Goal: Task Accomplishment & Management: Manage account settings

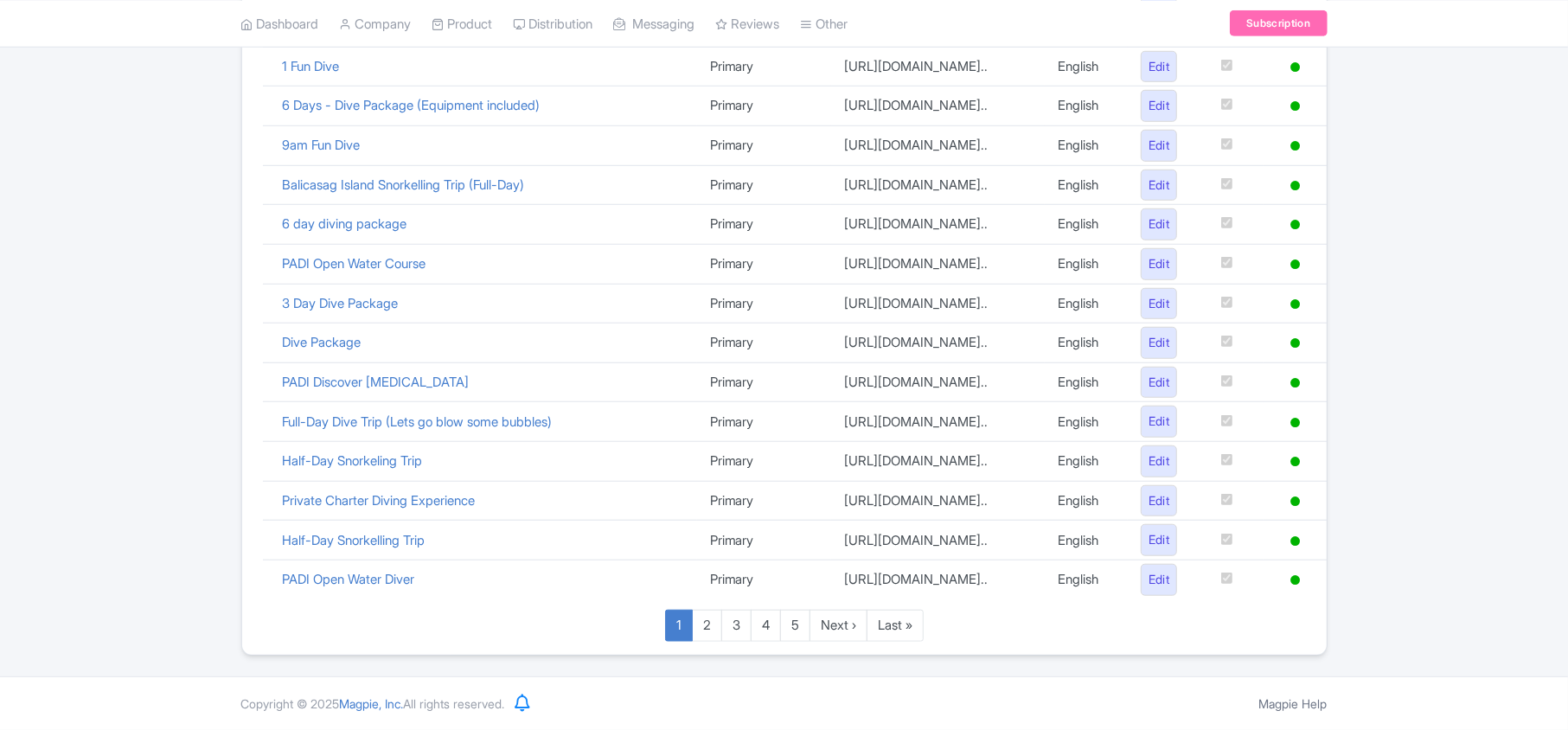
scroll to position [1263, 0]
click at [908, 623] on link "Last »" at bounding box center [896, 625] width 57 height 32
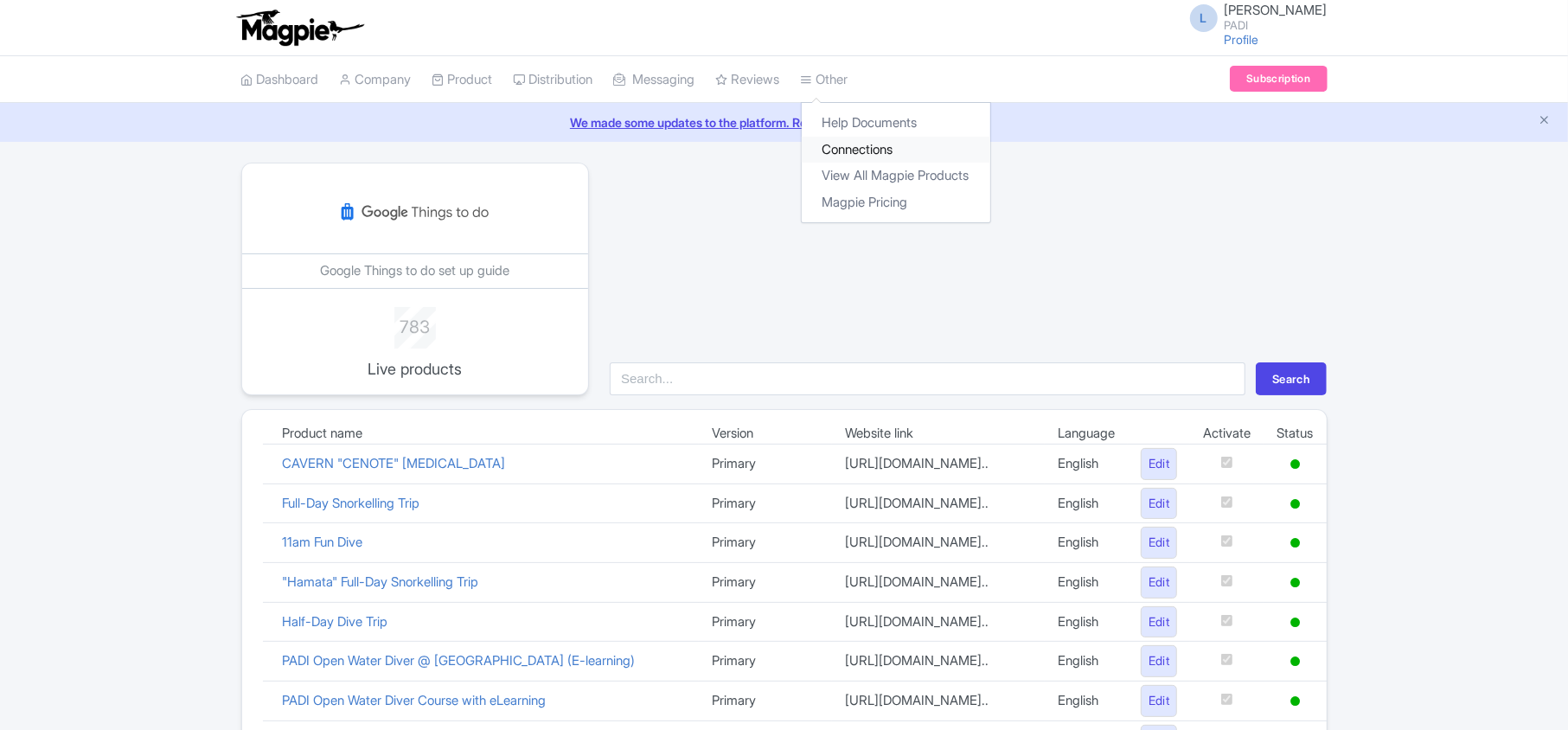
click at [871, 150] on link "Connections" at bounding box center [896, 150] width 189 height 27
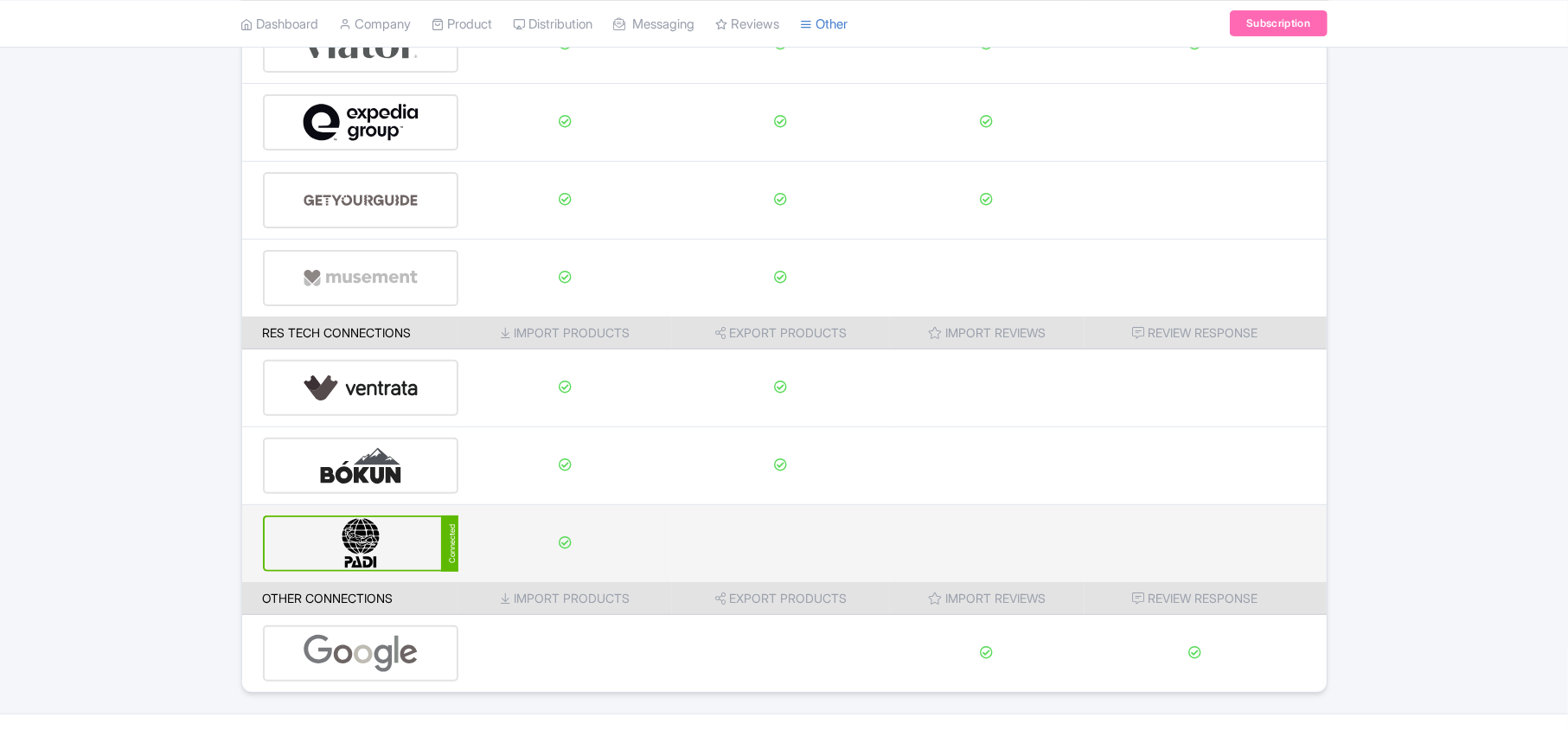
scroll to position [230, 0]
click at [424, 544] on div "Connected" at bounding box center [361, 543] width 196 height 56
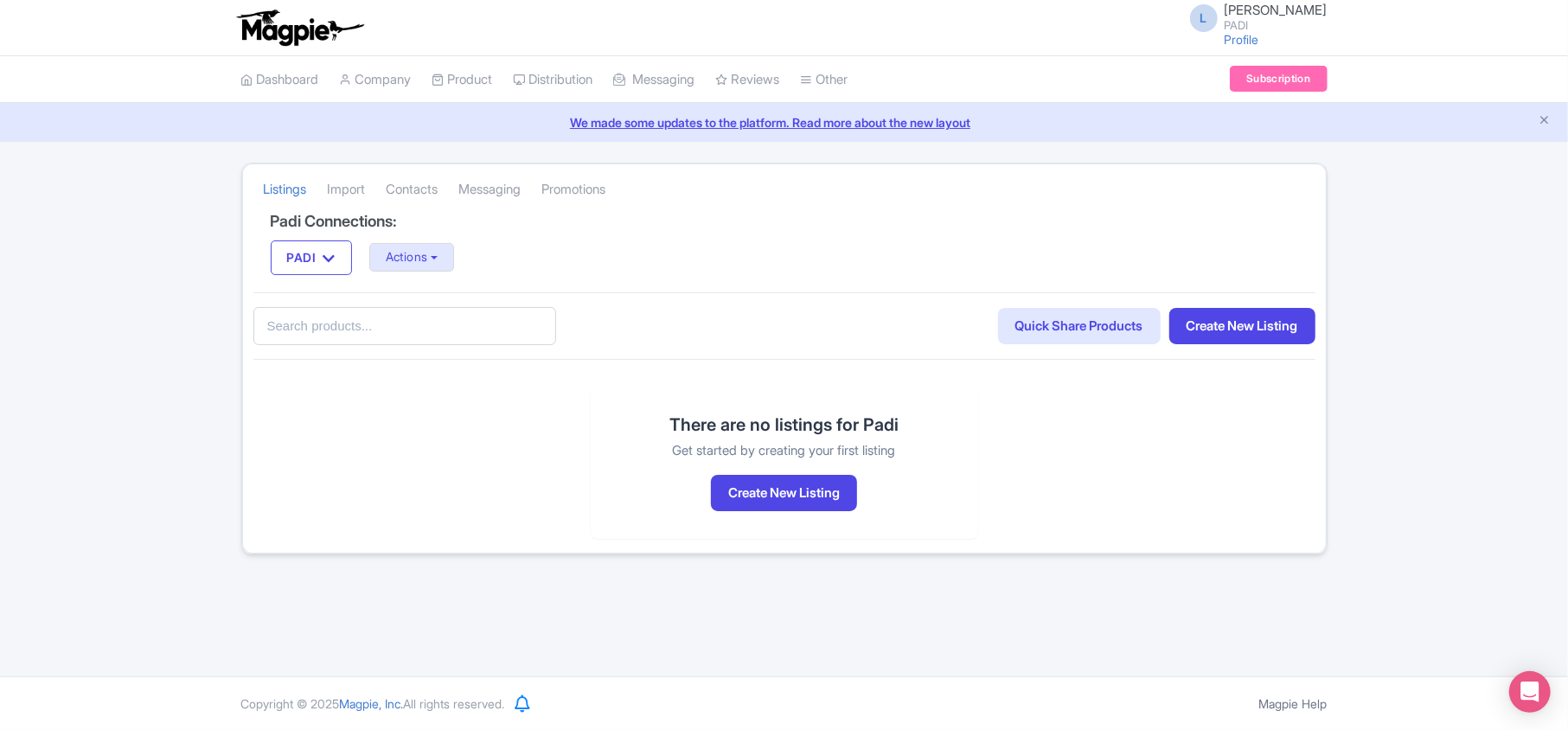
click at [597, 122] on link "We made some updates to the platform. Read more about the new layout" at bounding box center [784, 122] width 1547 height 18
click at [403, 257] on button "Actions" at bounding box center [412, 257] width 86 height 29
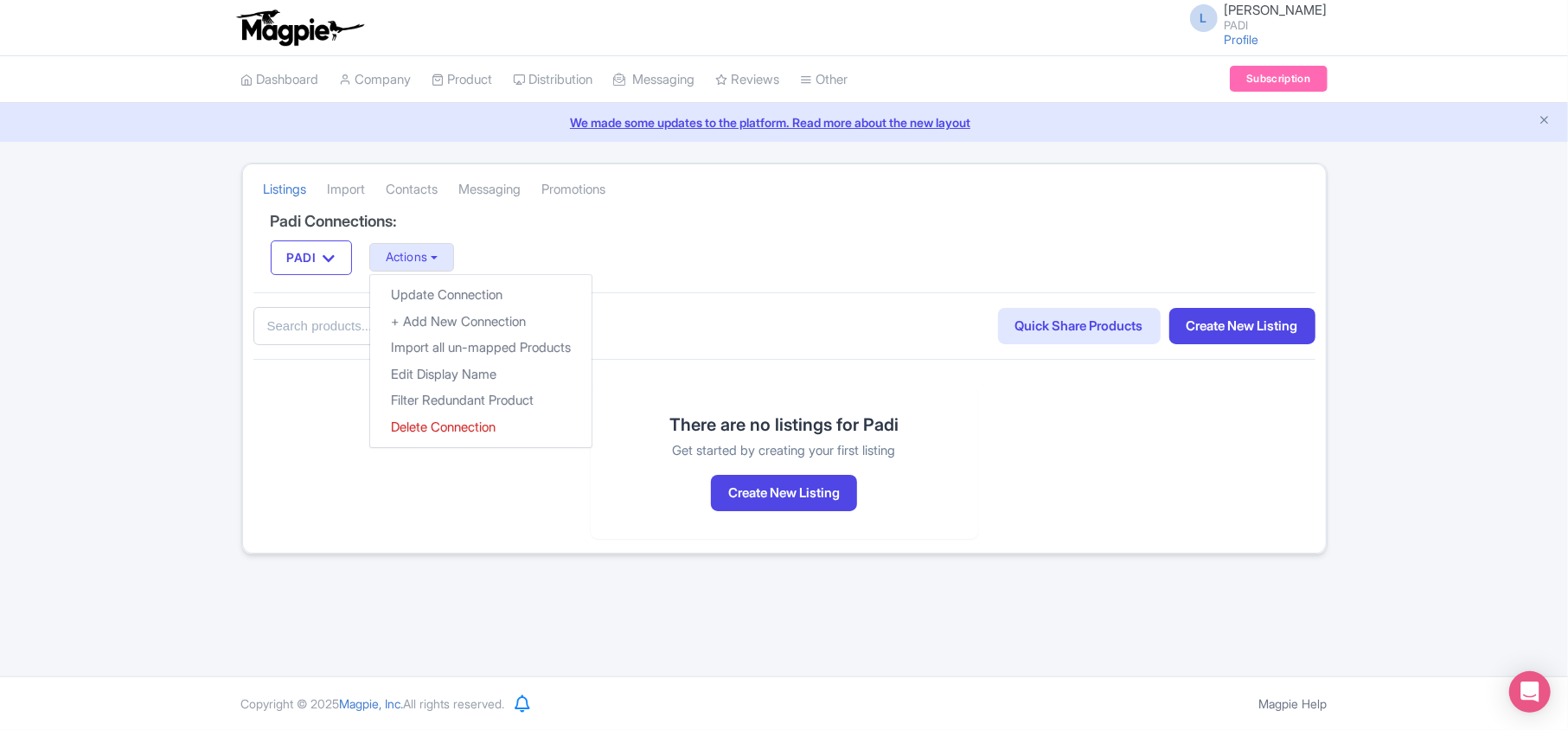
click at [174, 533] on div "Listings Import Contacts Messaging Promotions Padi Connections: PADI PADI Actio…" at bounding box center [784, 358] width 1568 height 392
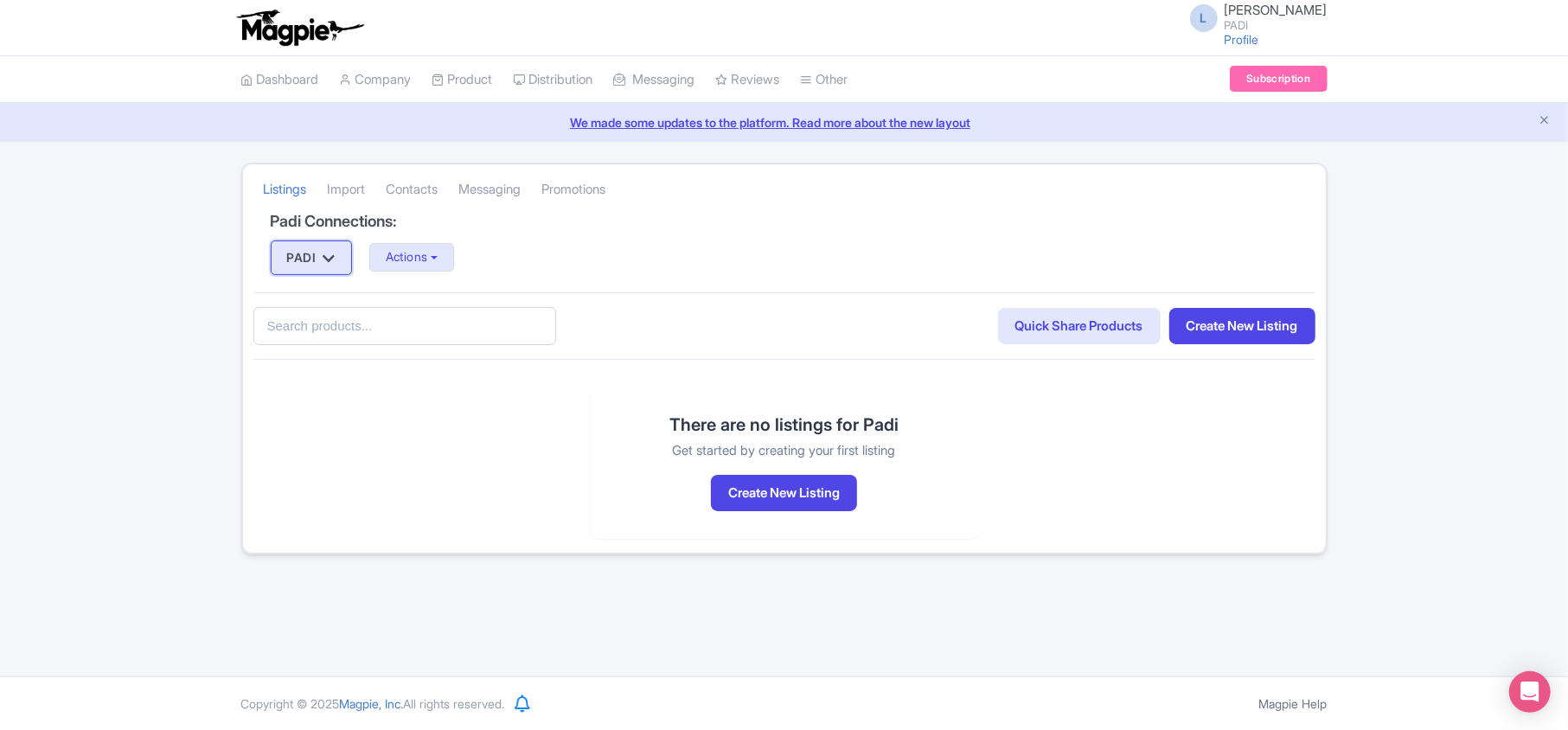
click at [329, 261] on icon "button" at bounding box center [329, 259] width 12 height 14
click at [431, 260] on button "Actions" at bounding box center [412, 257] width 86 height 29
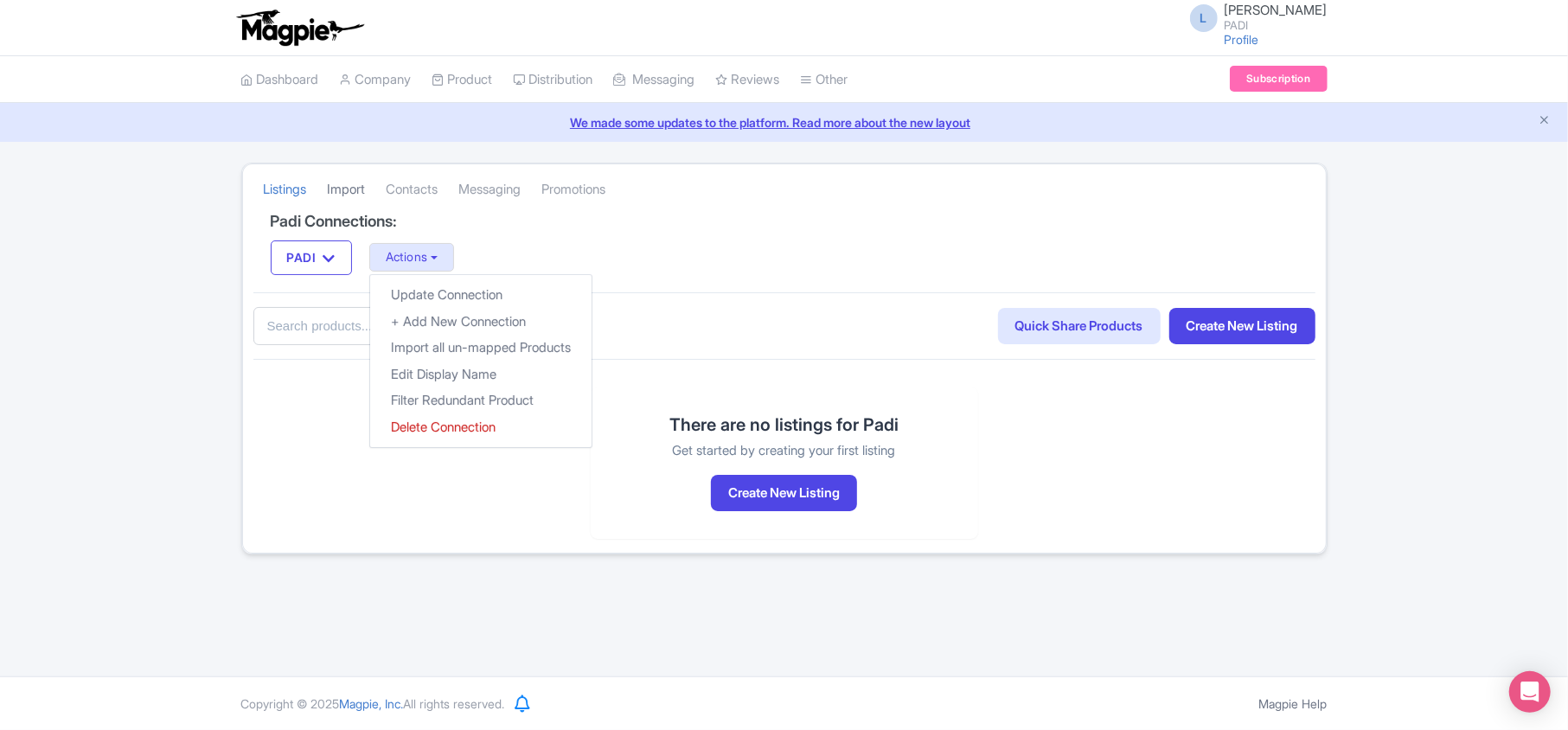
click at [354, 189] on link "Import" at bounding box center [347, 189] width 38 height 48
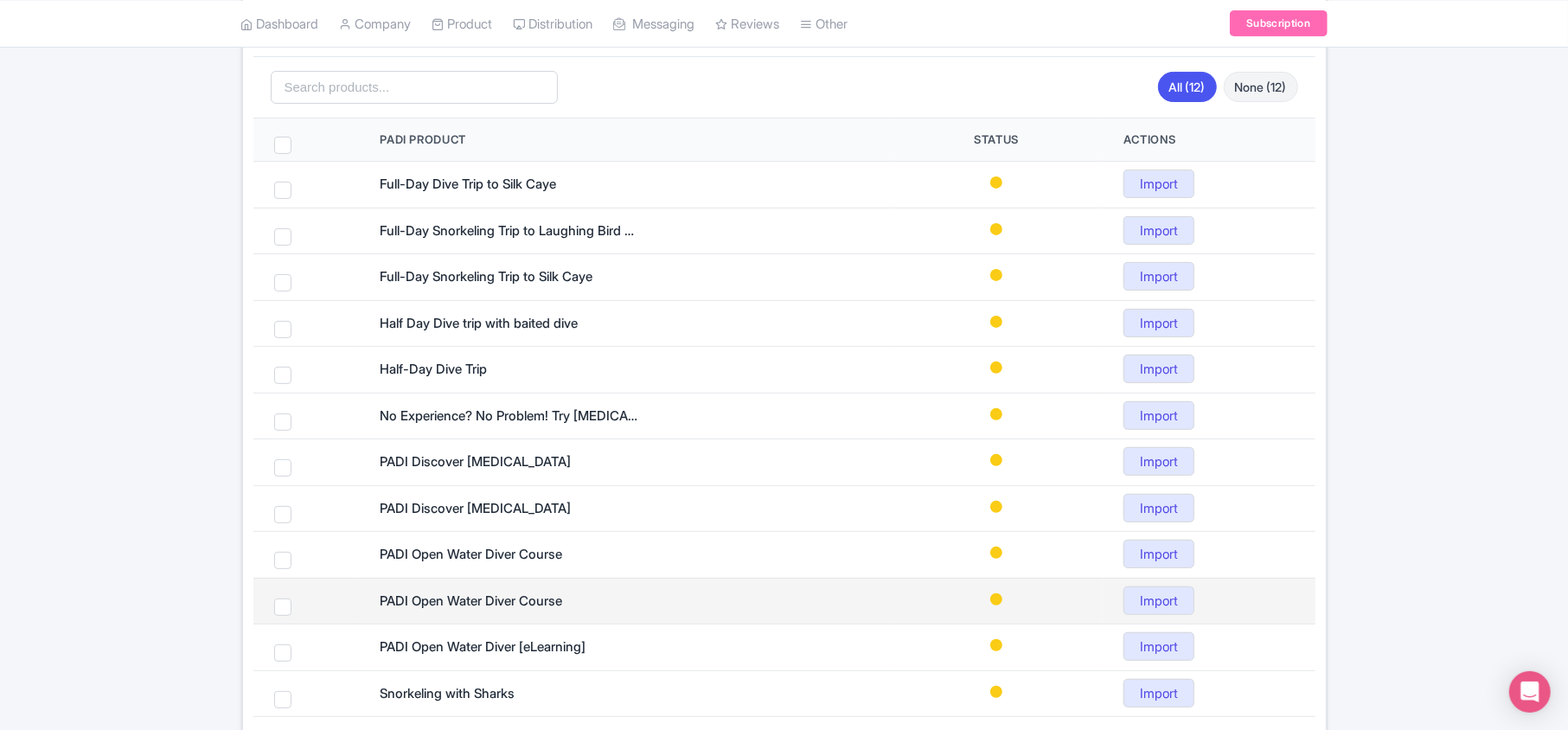
scroll to position [100, 0]
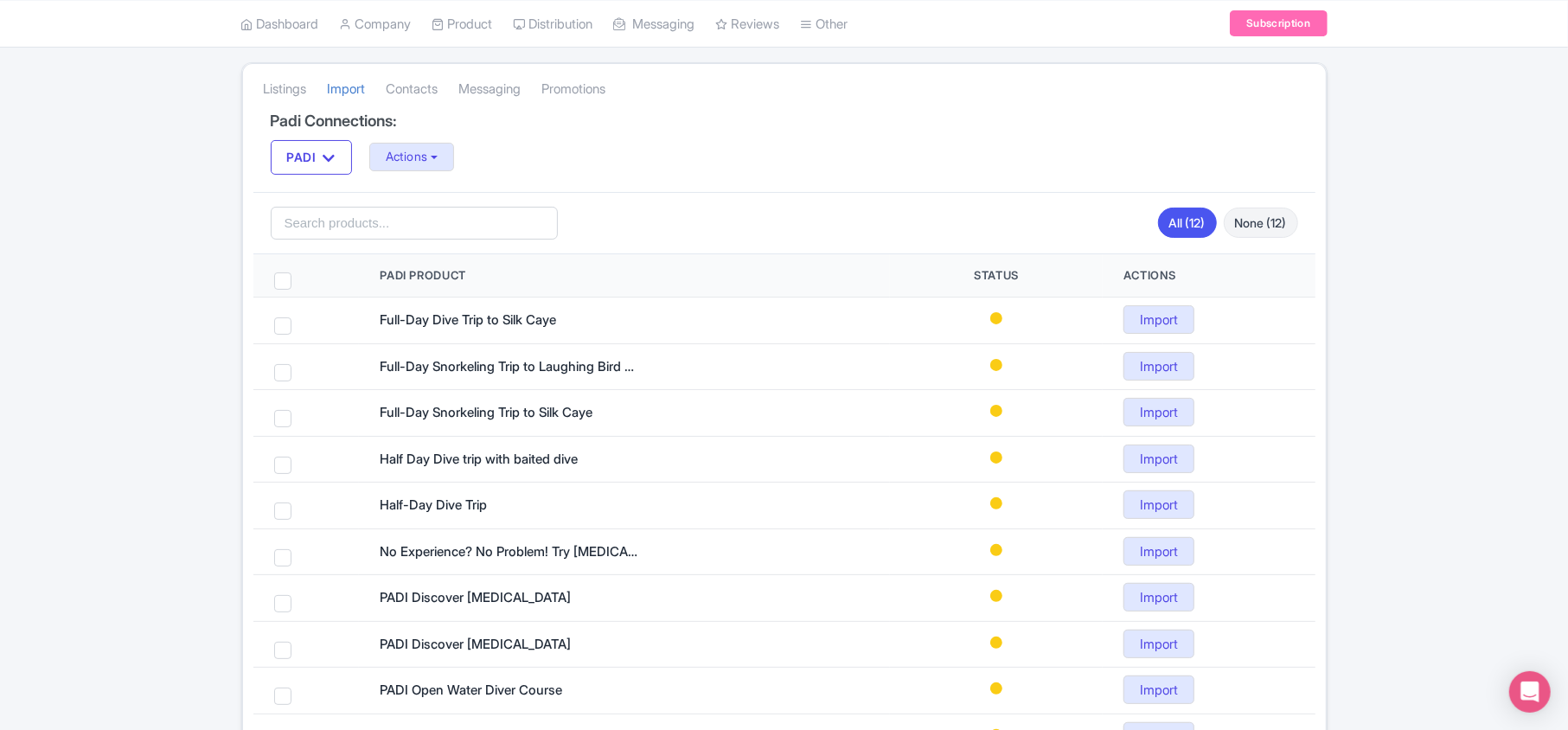
drag, startPoint x: 1441, startPoint y: 80, endPoint x: 1125, endPoint y: 67, distance: 316.3
click at [1441, 80] on div "Listings Import Contacts Messaging Promotions Padi Connections: PADI PADI Actio…" at bounding box center [784, 471] width 1568 height 816
click at [416, 157] on button "Actions" at bounding box center [412, 157] width 86 height 29
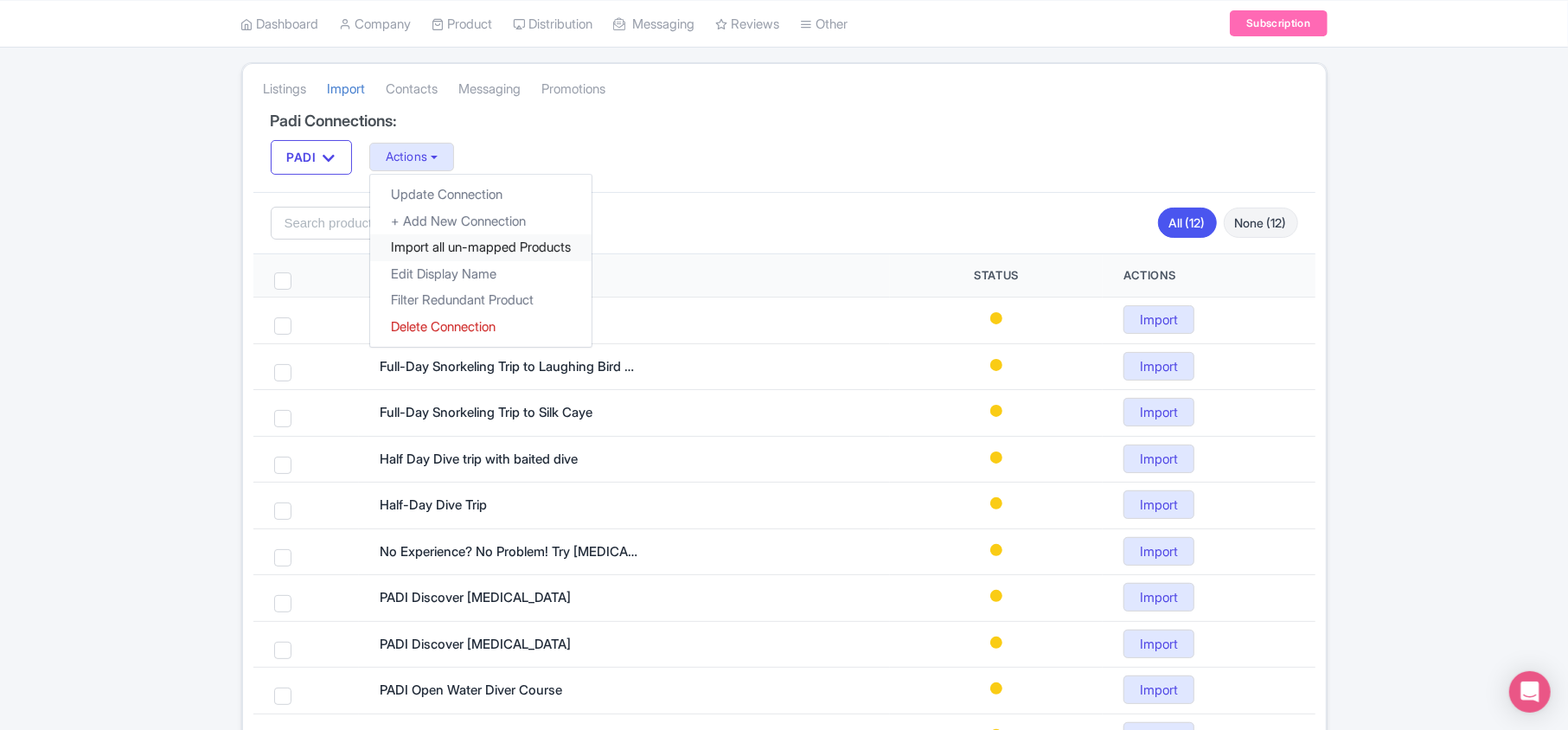
click at [526, 251] on link "Import all un-mapped Products" at bounding box center [481, 247] width 222 height 27
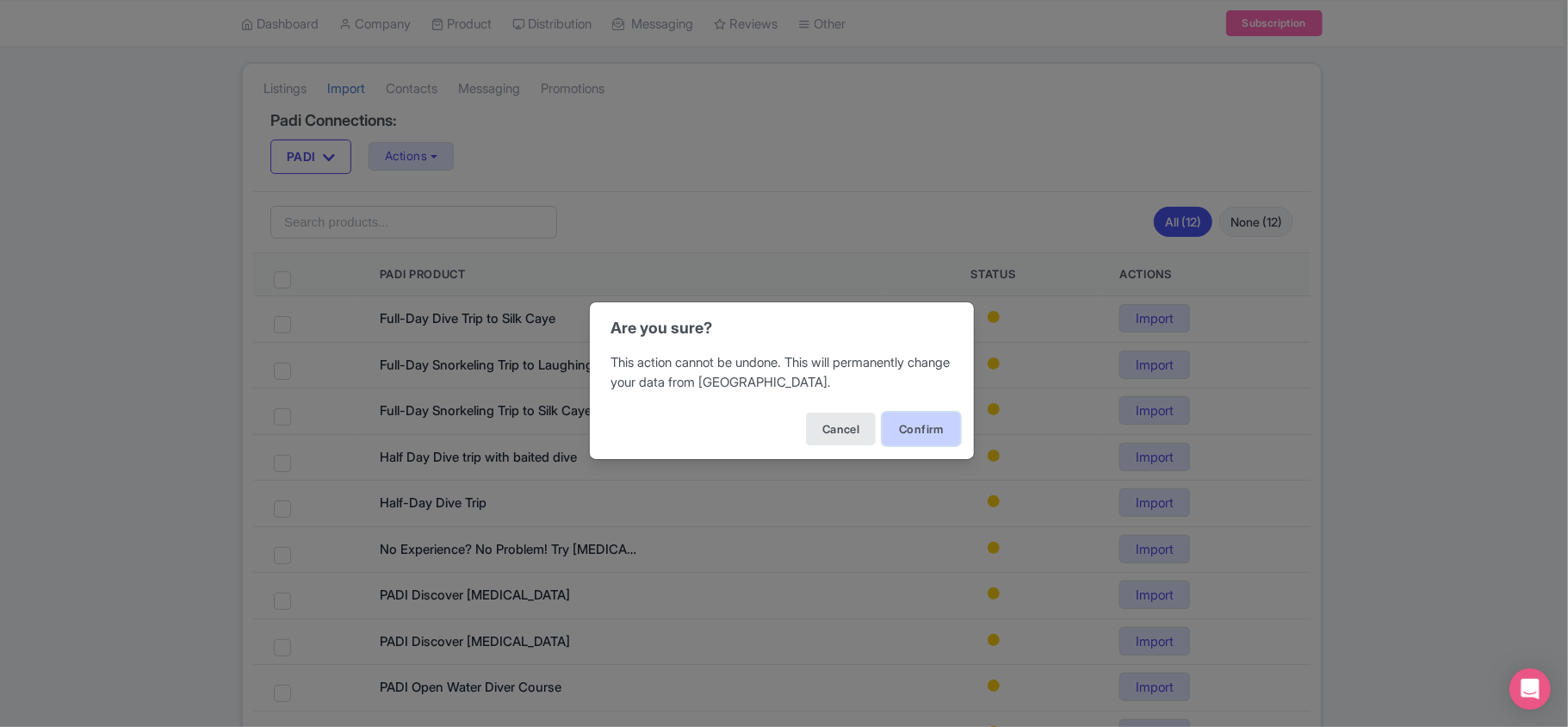
click at [926, 425] on button "Confirm" at bounding box center [922, 429] width 78 height 33
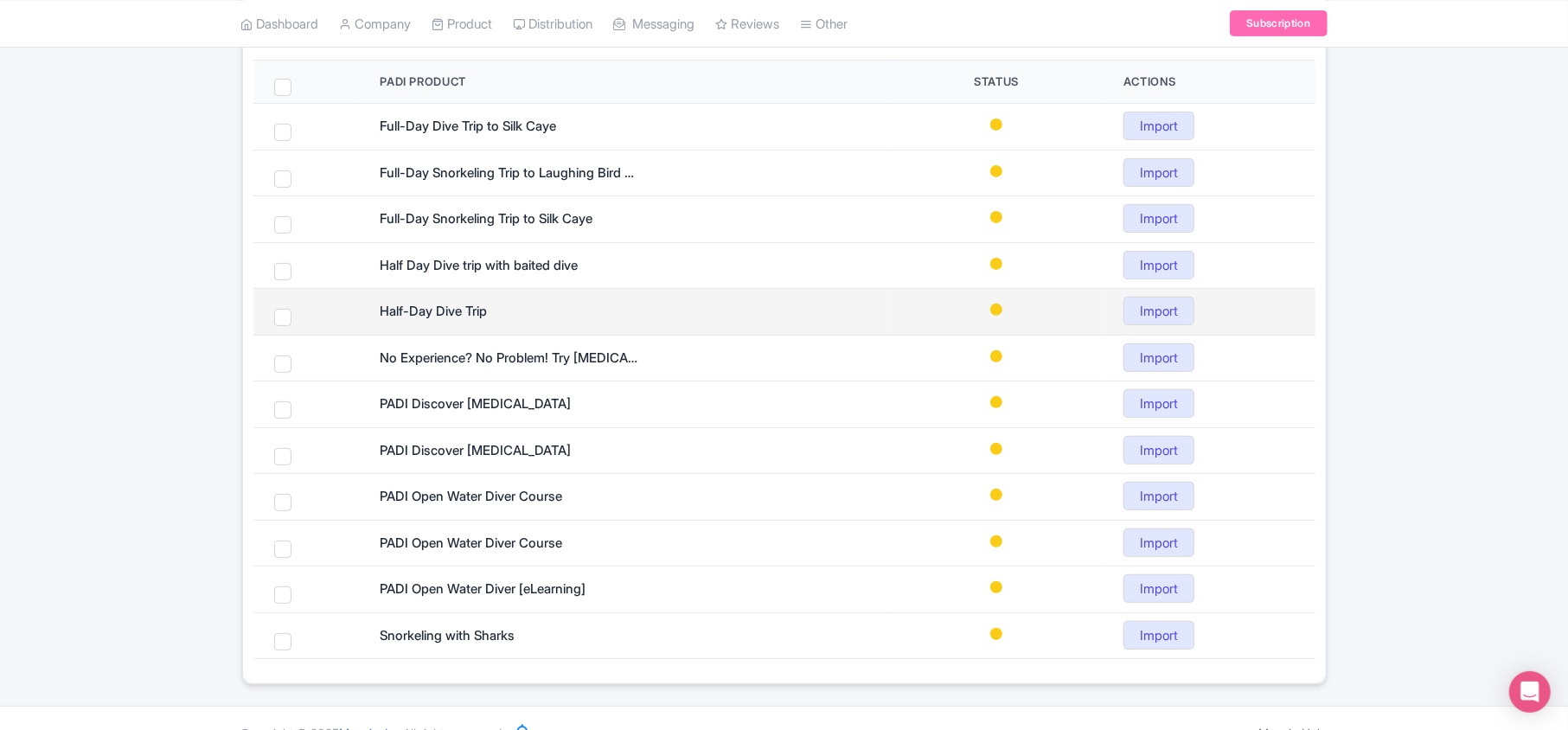
scroll to position [330, 0]
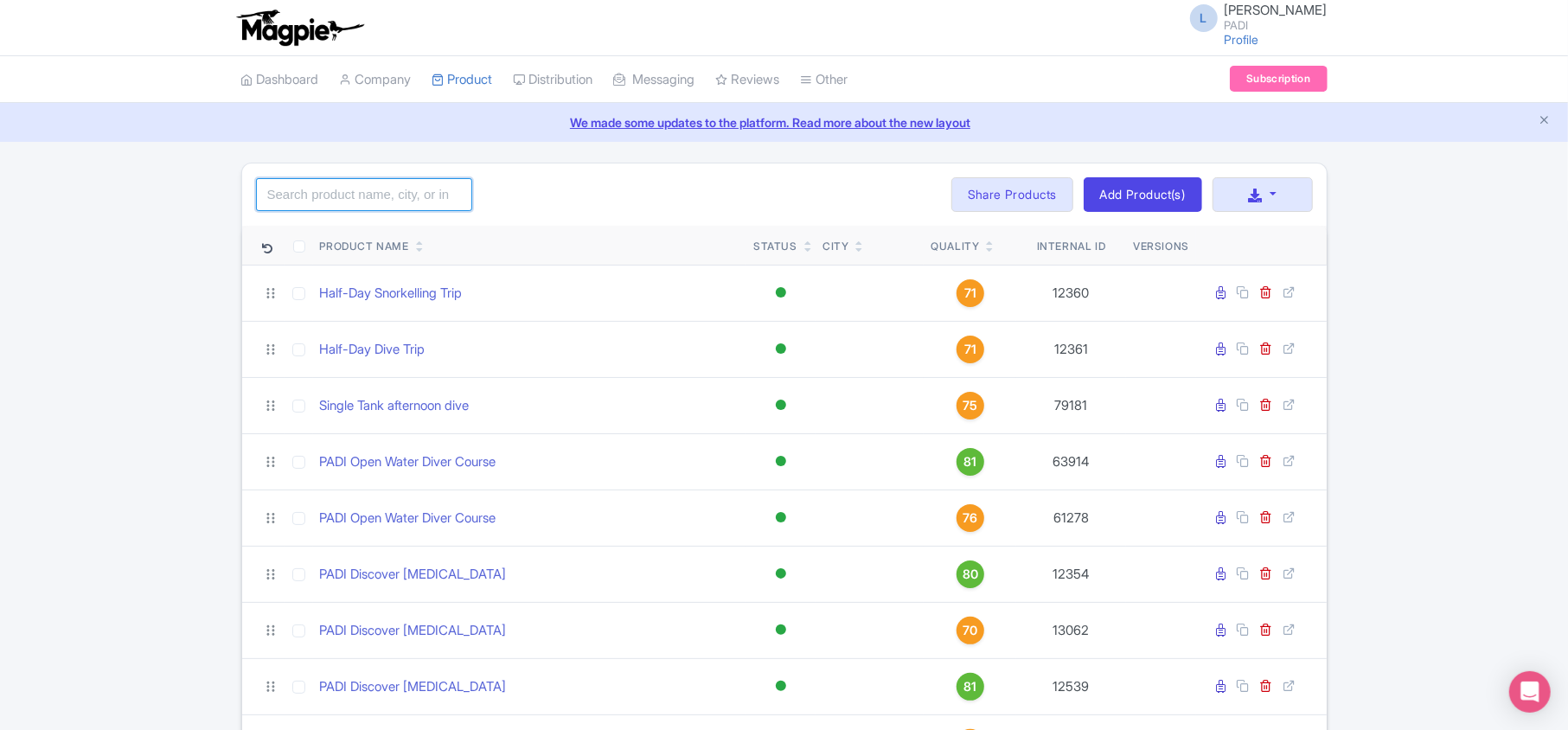
click at [362, 191] on input "search" at bounding box center [364, 195] width 216 height 33
paste input "4697"
drag, startPoint x: 358, startPoint y: 188, endPoint x: 0, endPoint y: 185, distance: 358.0
paste input "25150"
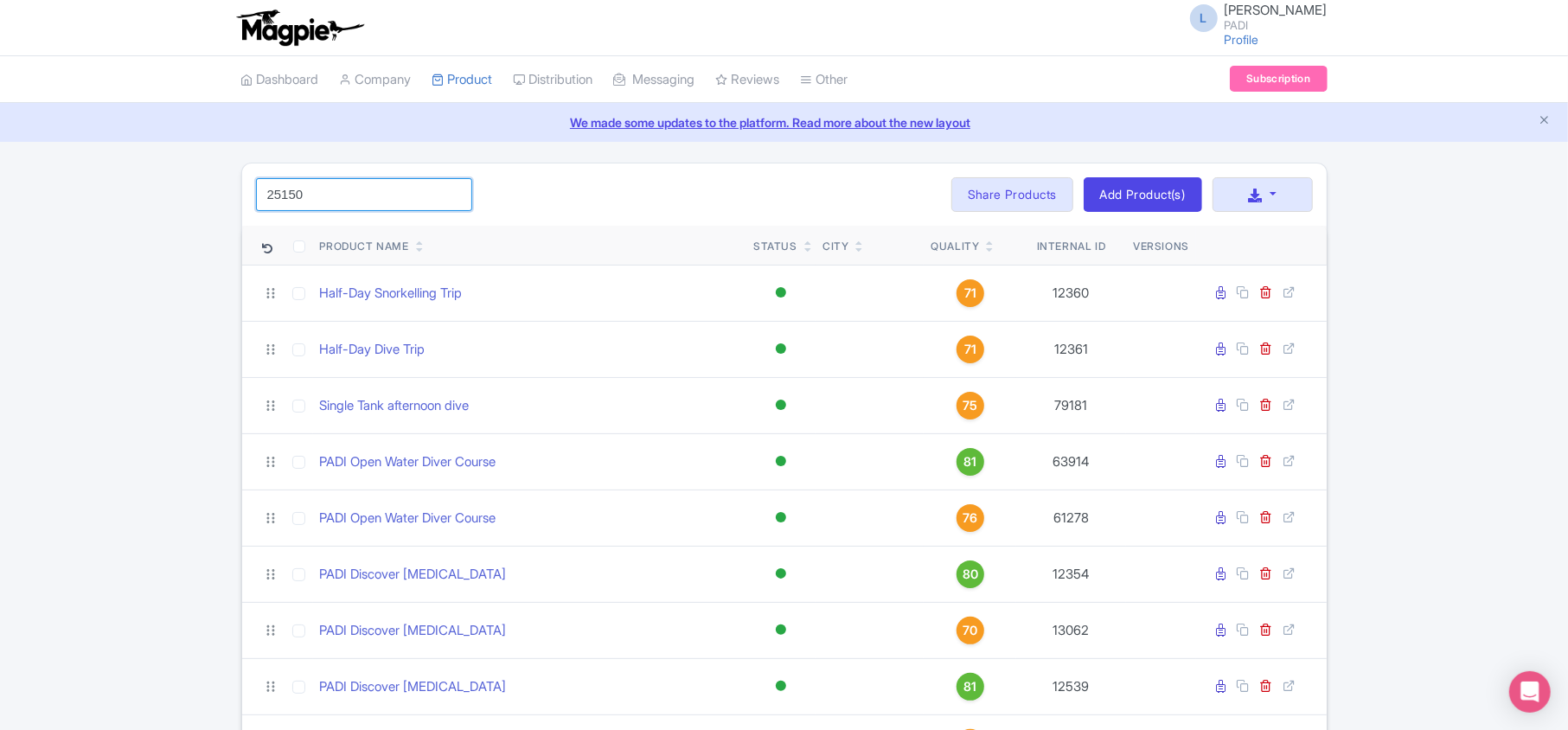
type input "25150"
click button "Search" at bounding box center [0, 0] width 0 height 0
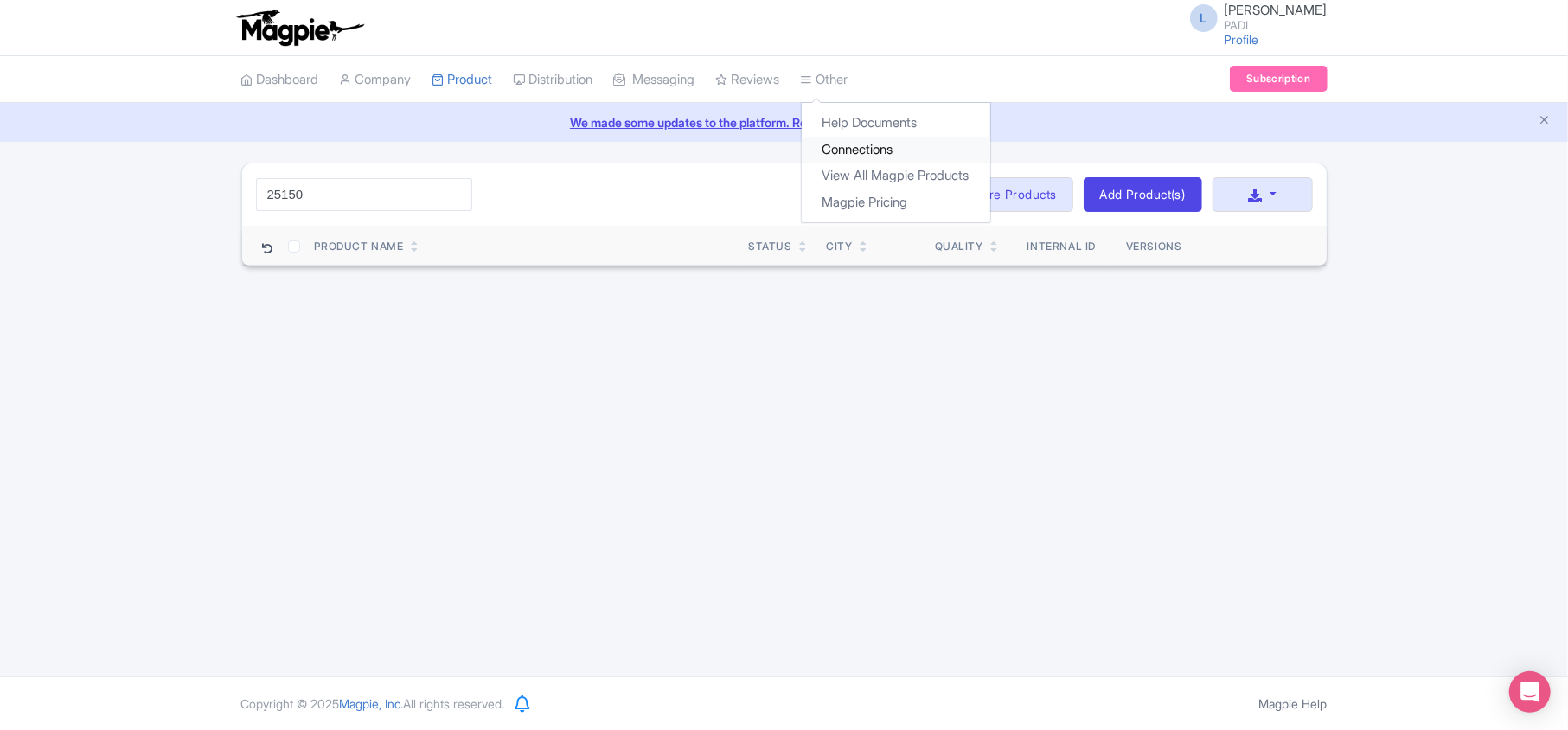
click at [881, 145] on link "Connections" at bounding box center [896, 150] width 189 height 27
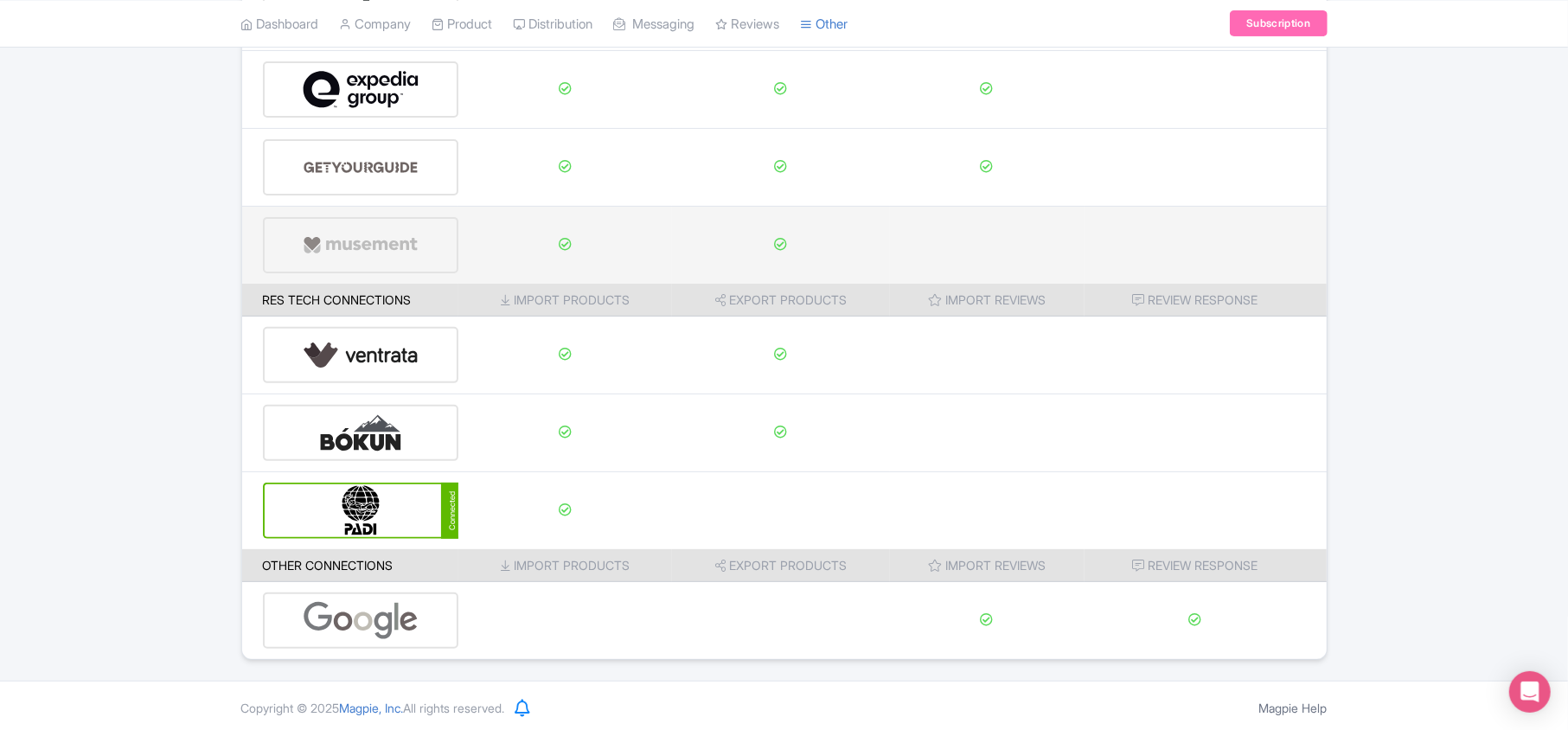
scroll to position [272, 0]
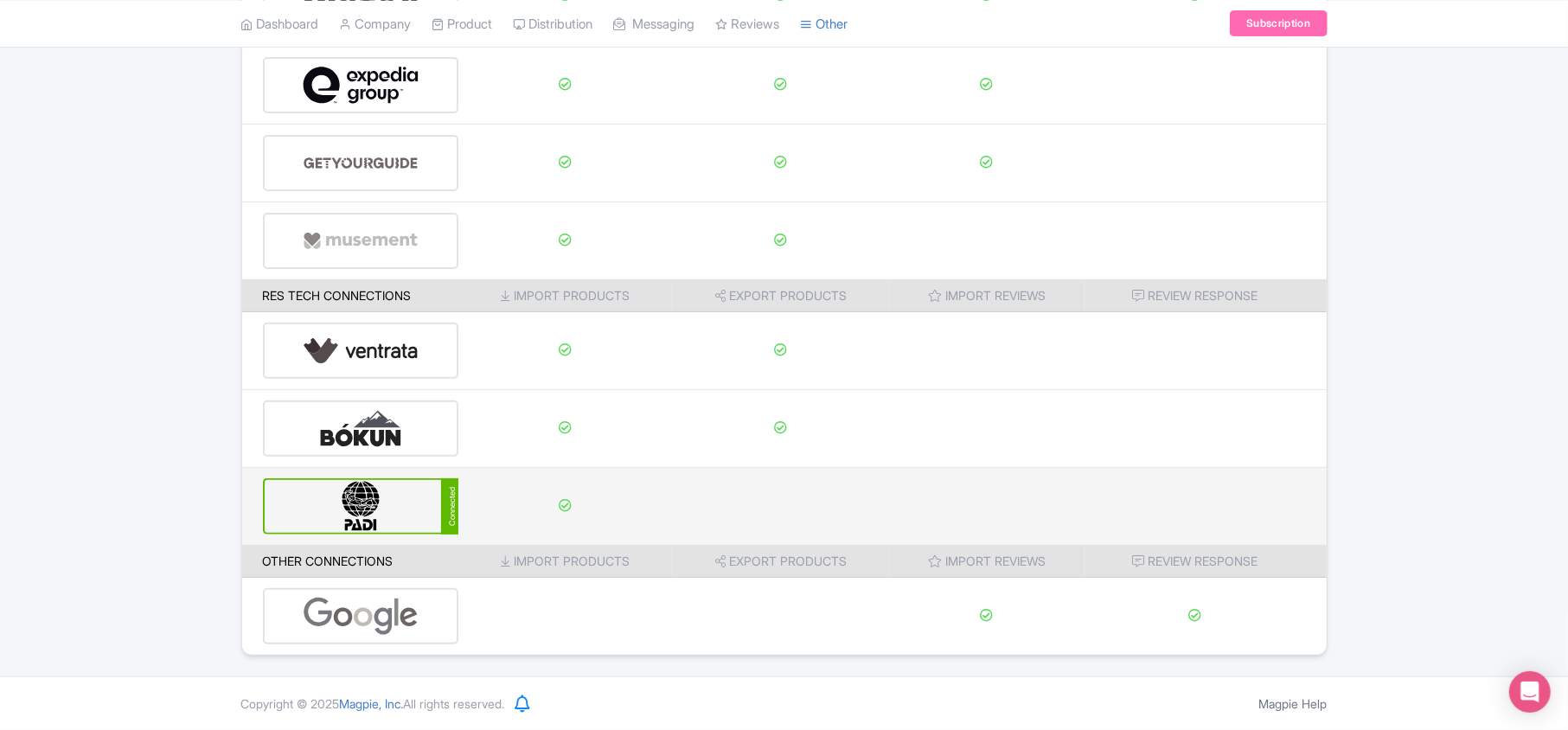
click at [399, 510] on img at bounding box center [361, 506] width 117 height 53
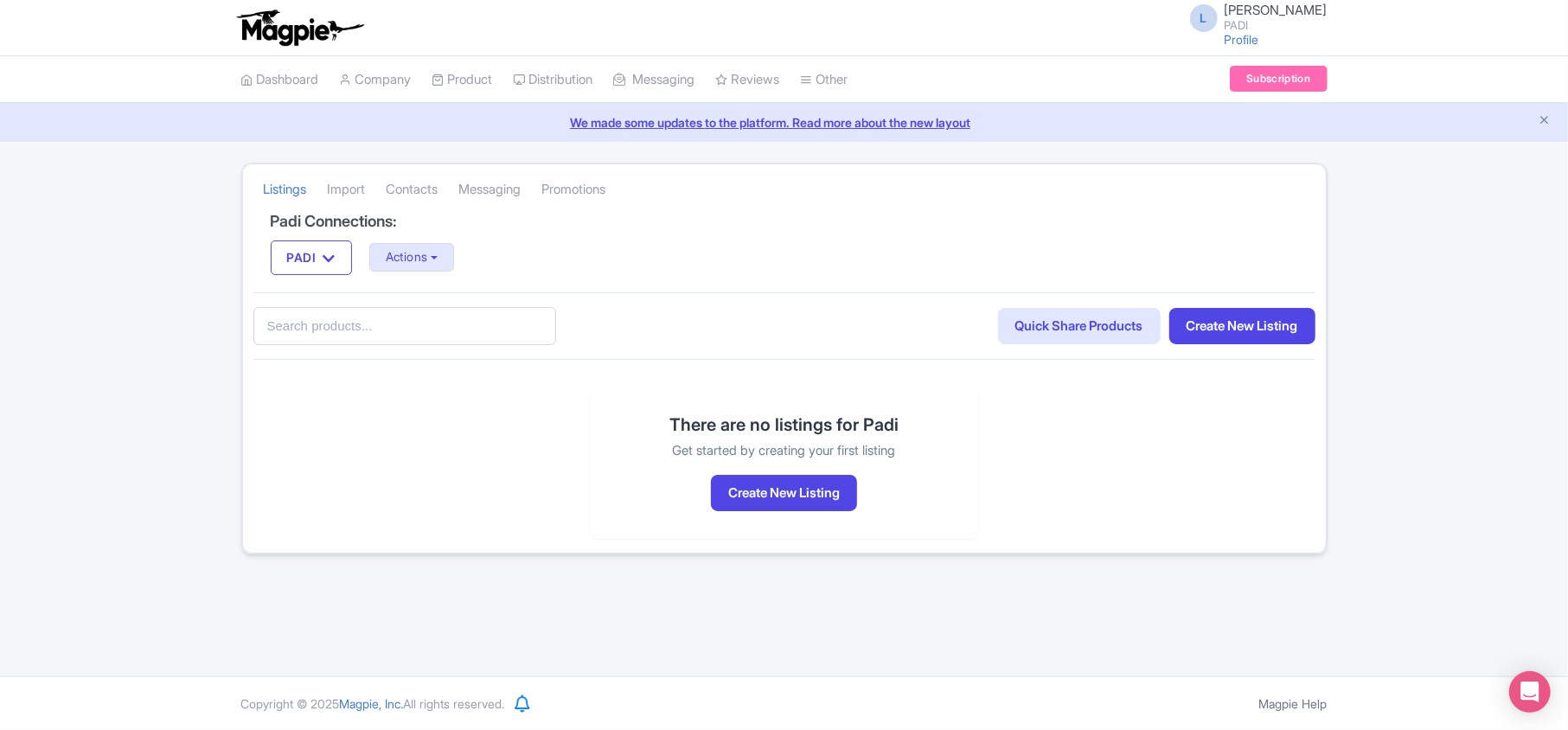
click at [1484, 343] on div "Listings Import Contacts Messaging Promotions Padi Connections: PADI PADI Actio…" at bounding box center [784, 358] width 1568 height 392
click at [285, 87] on link "Dashboard" at bounding box center [280, 80] width 78 height 48
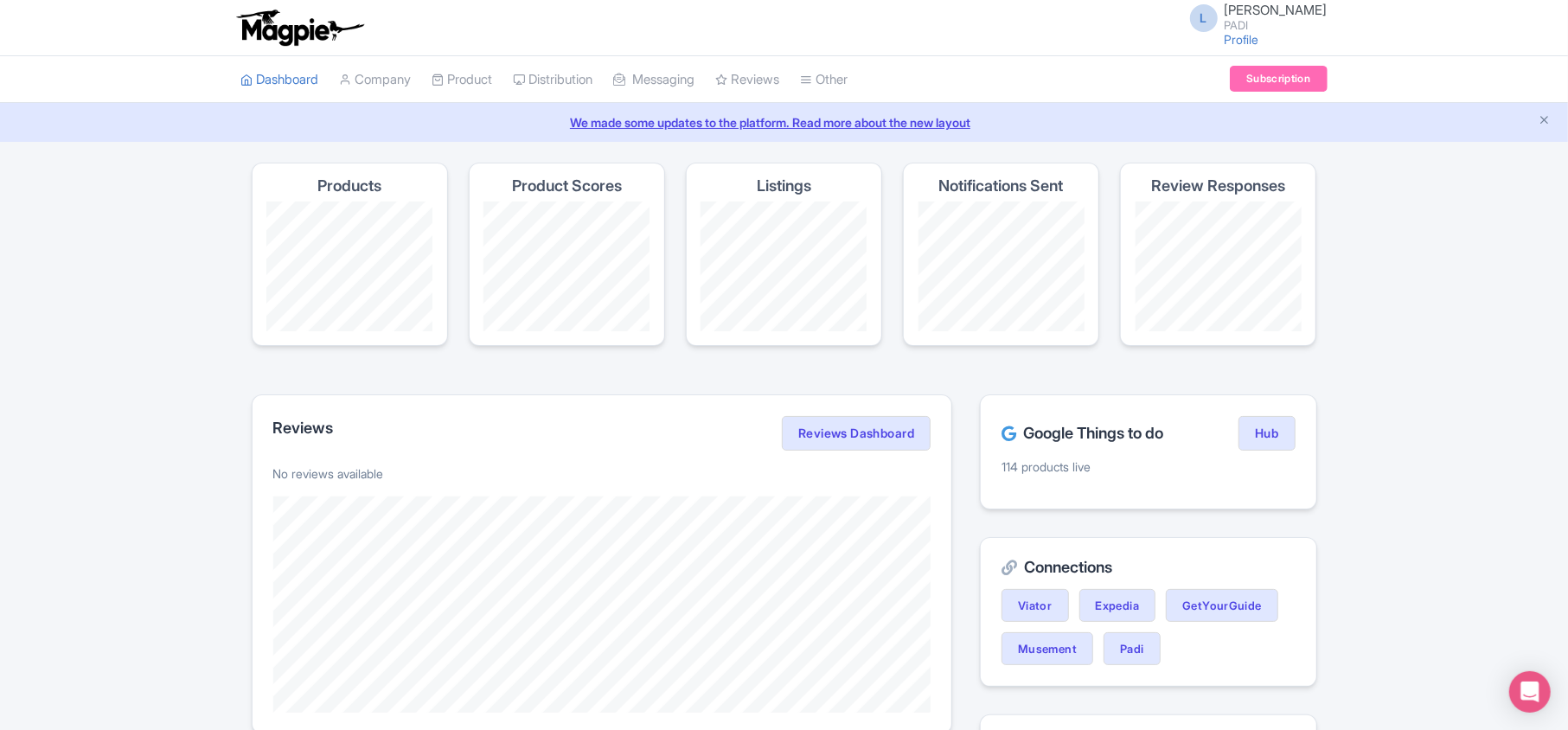
click at [485, 123] on link "My Products" at bounding box center [516, 123] width 164 height 27
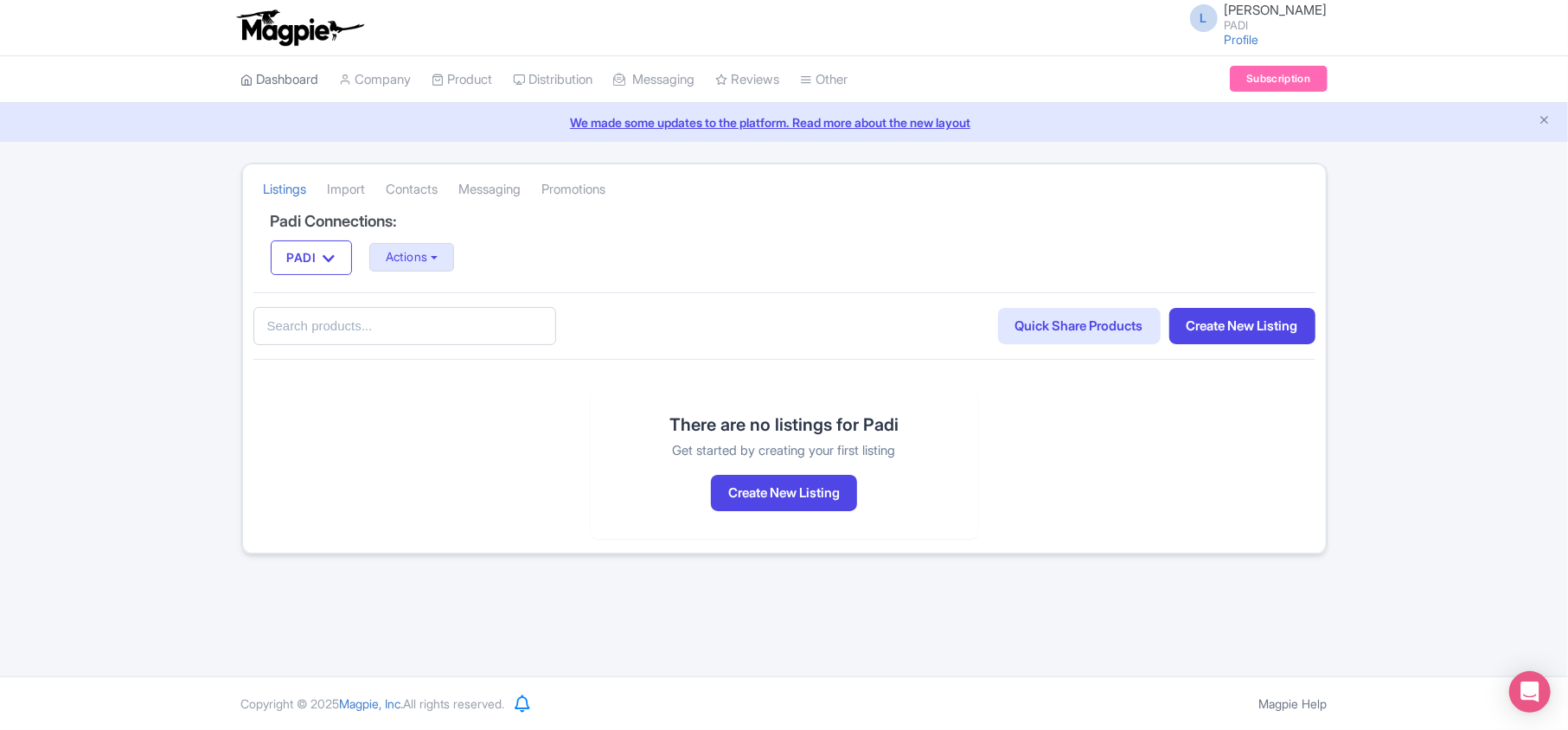
click at [302, 70] on link "Dashboard" at bounding box center [280, 80] width 78 height 48
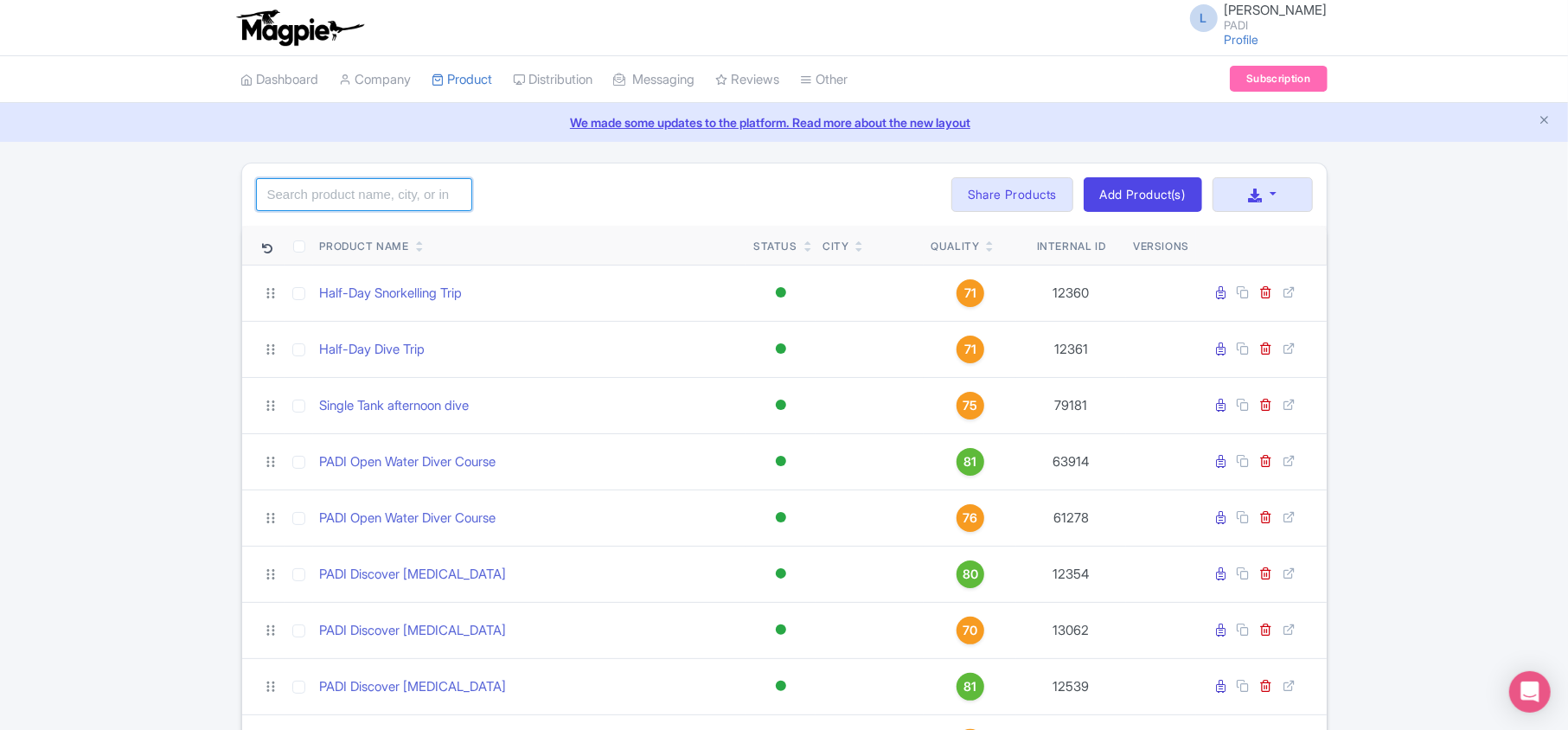
click at [379, 198] on input "search" at bounding box center [364, 195] width 216 height 33
paste input "107702"
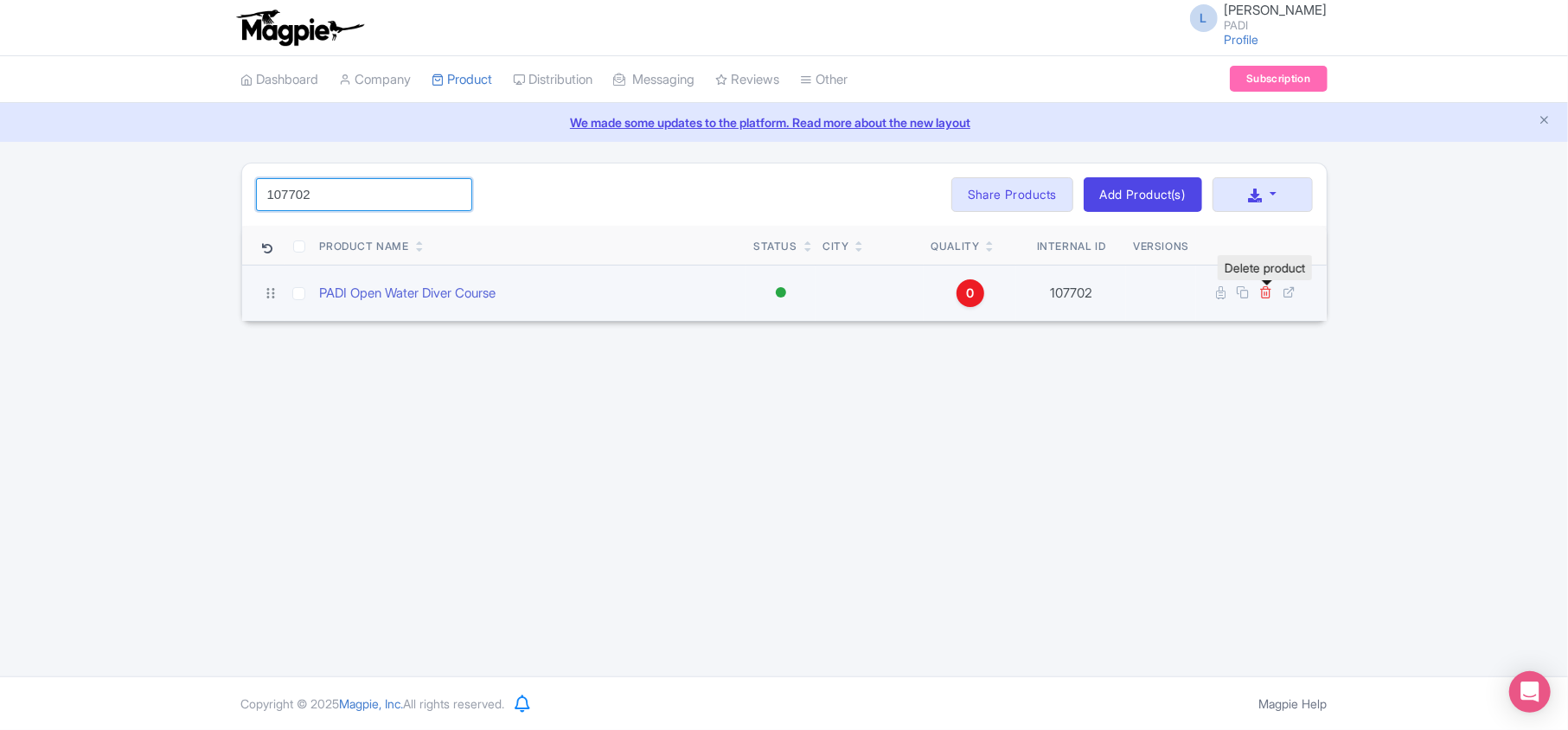
type input "107702"
click at [1266, 294] on icon at bounding box center [1266, 291] width 13 height 13
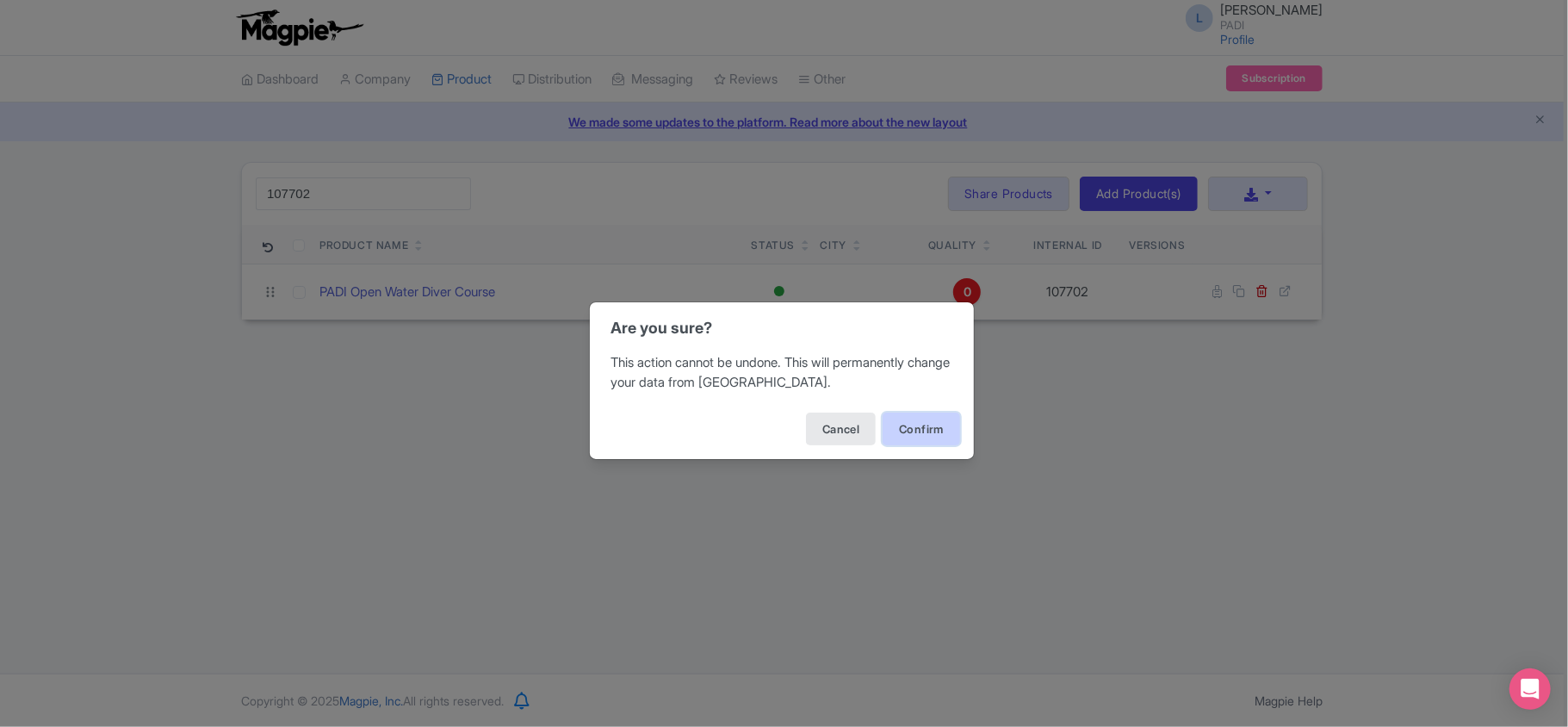
click at [924, 436] on button "Confirm" at bounding box center [922, 429] width 78 height 33
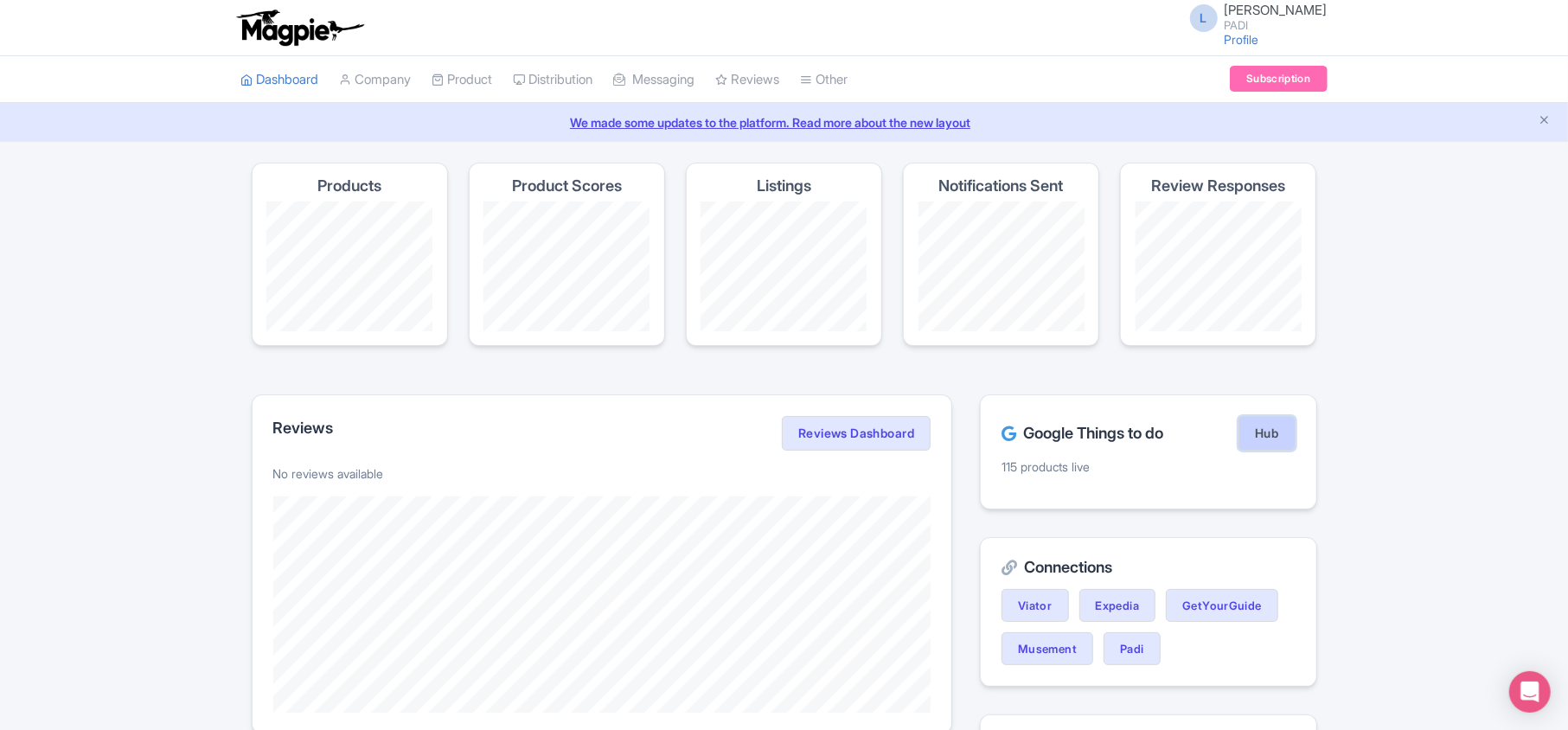
click at [1253, 436] on link "Hub" at bounding box center [1266, 433] width 56 height 35
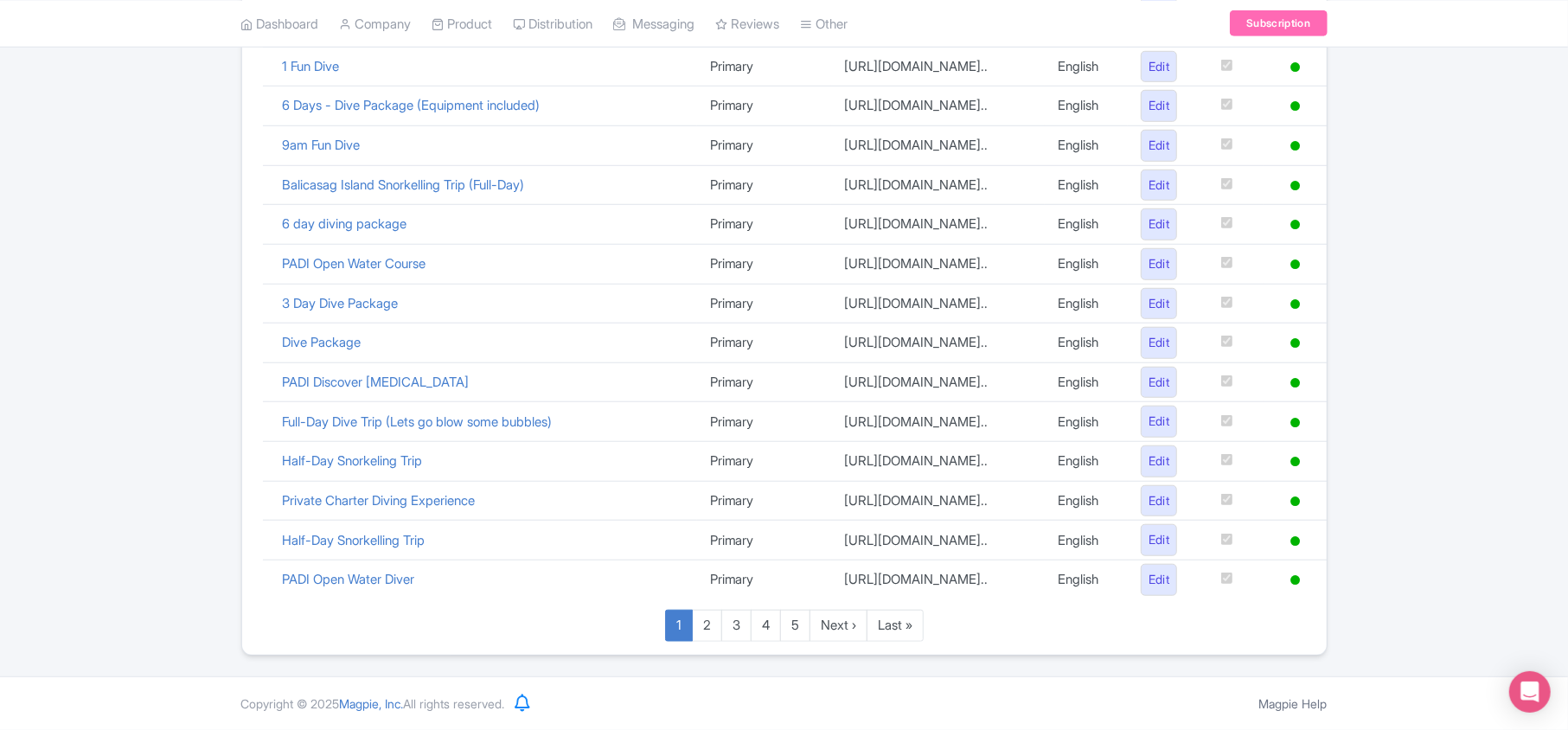
scroll to position [1263, 0]
click at [915, 633] on link "Last »" at bounding box center [896, 625] width 57 height 32
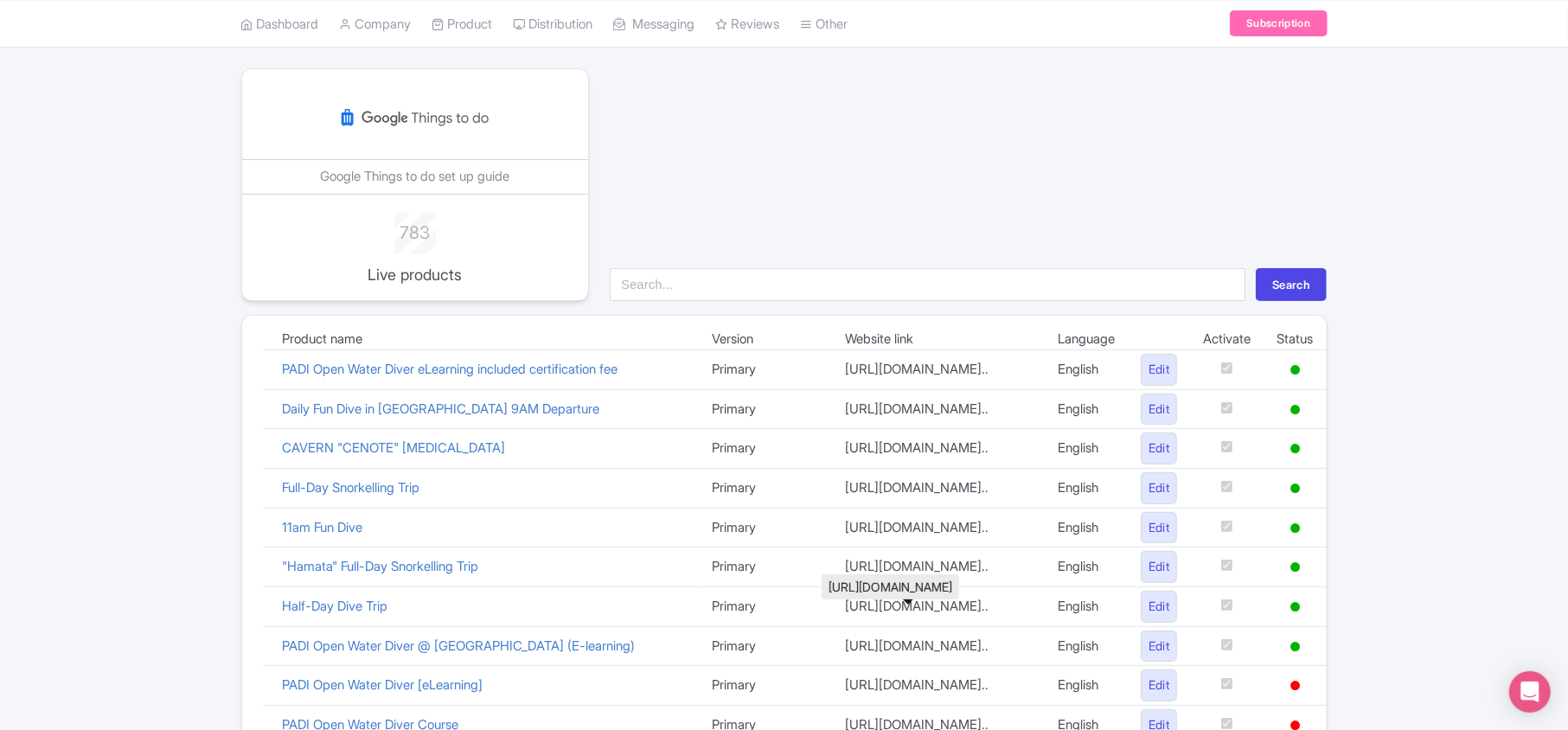
scroll to position [420, 0]
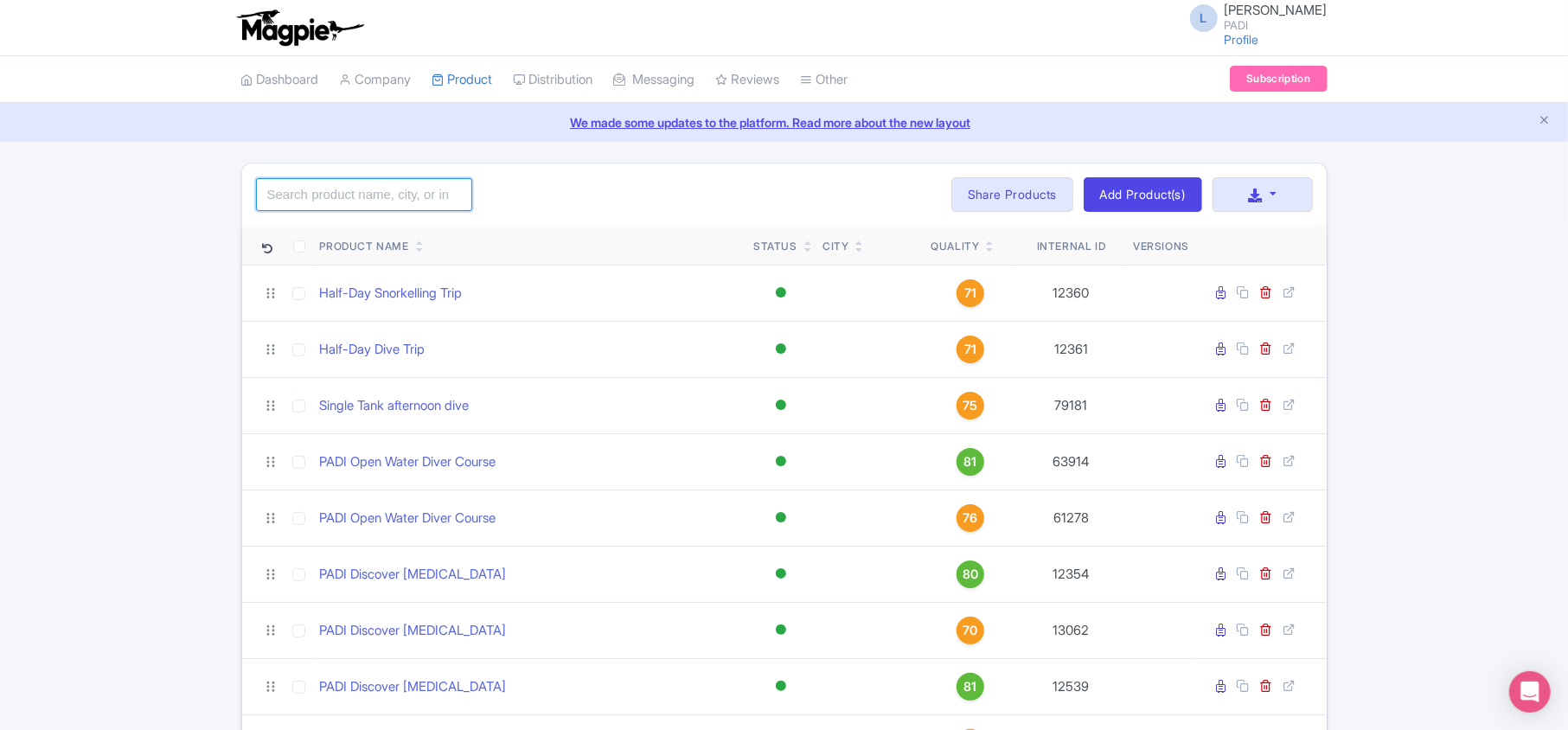
click at [330, 195] on input "search" at bounding box center [364, 195] width 216 height 33
paste input "107706"
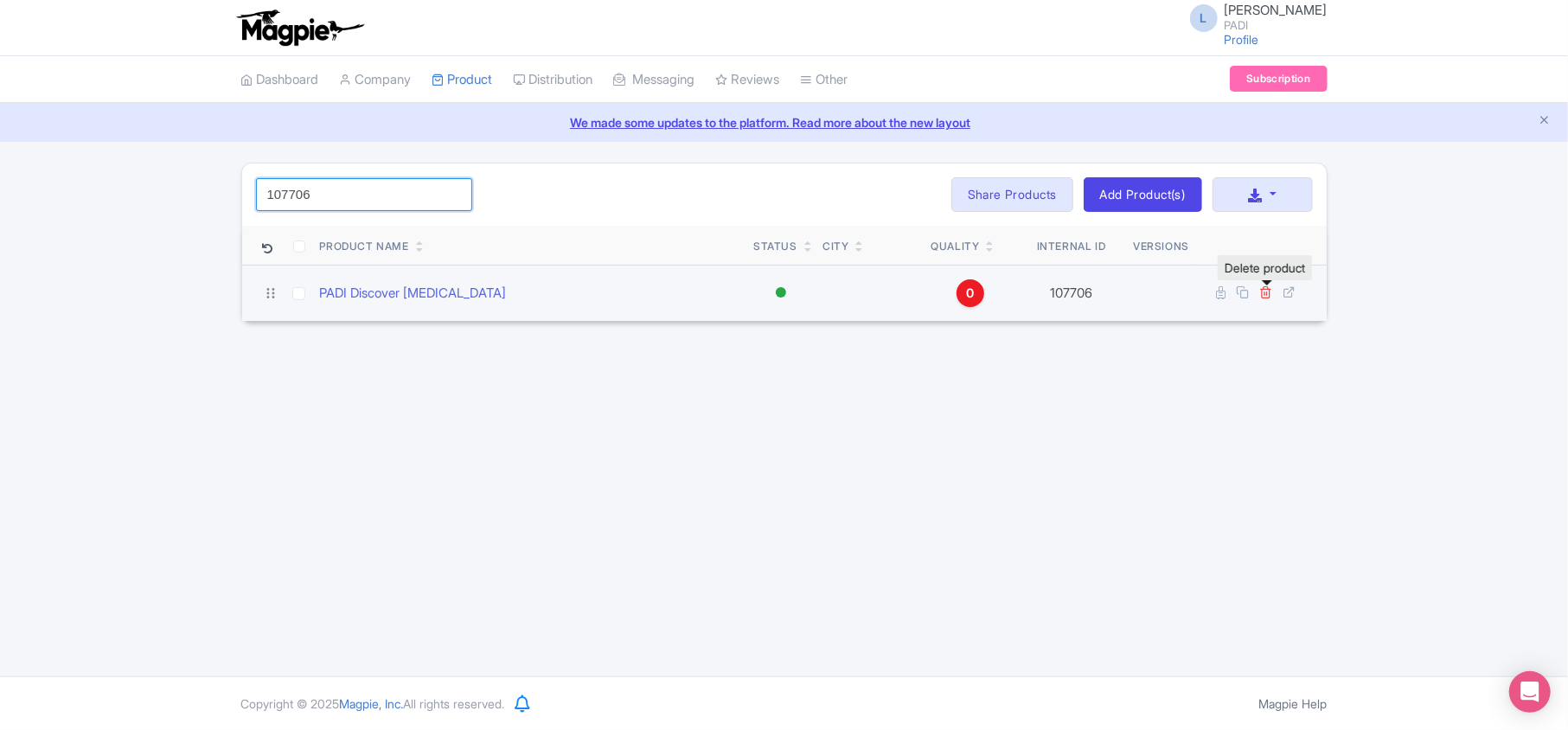
type input "107706"
click at [1263, 298] on icon at bounding box center [1266, 291] width 13 height 13
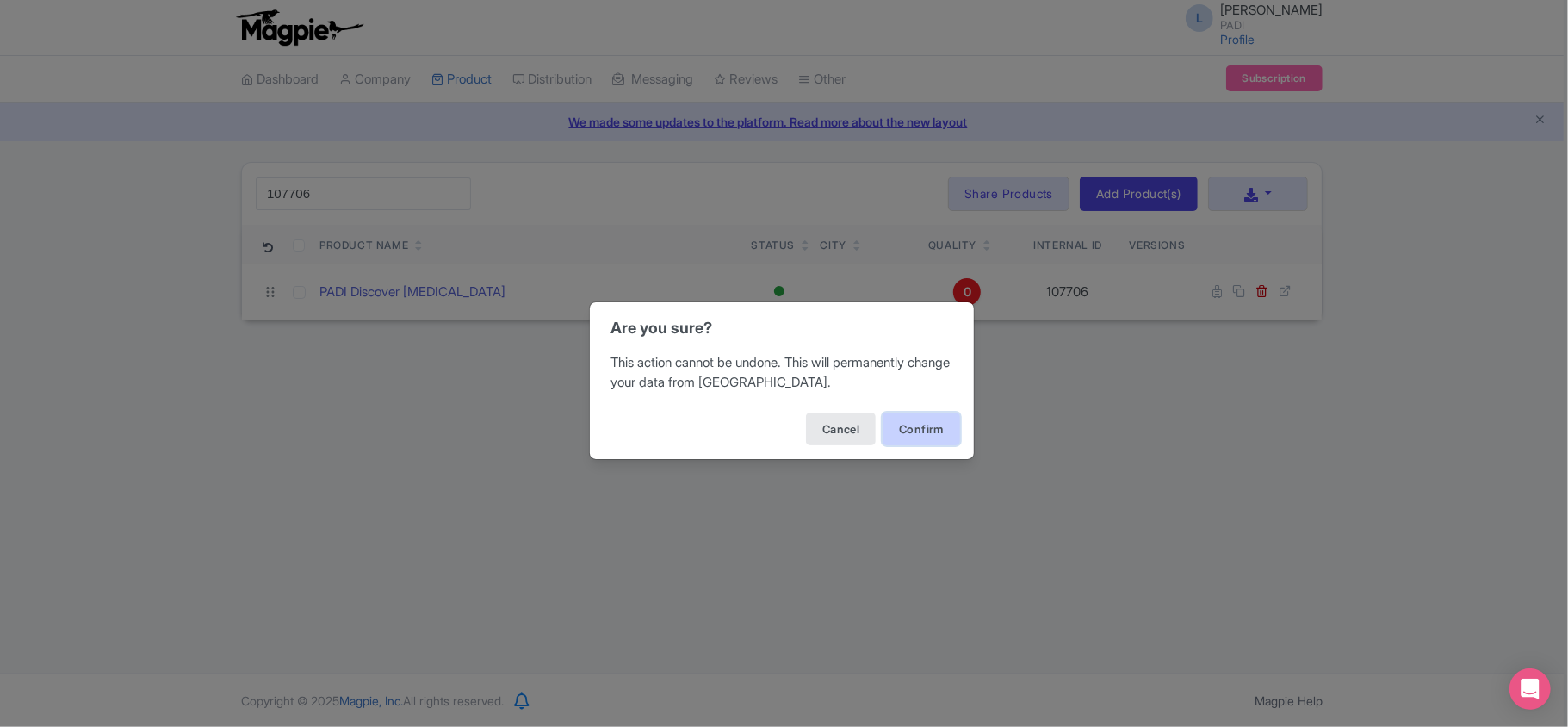
click at [927, 434] on button "Confirm" at bounding box center [922, 429] width 78 height 33
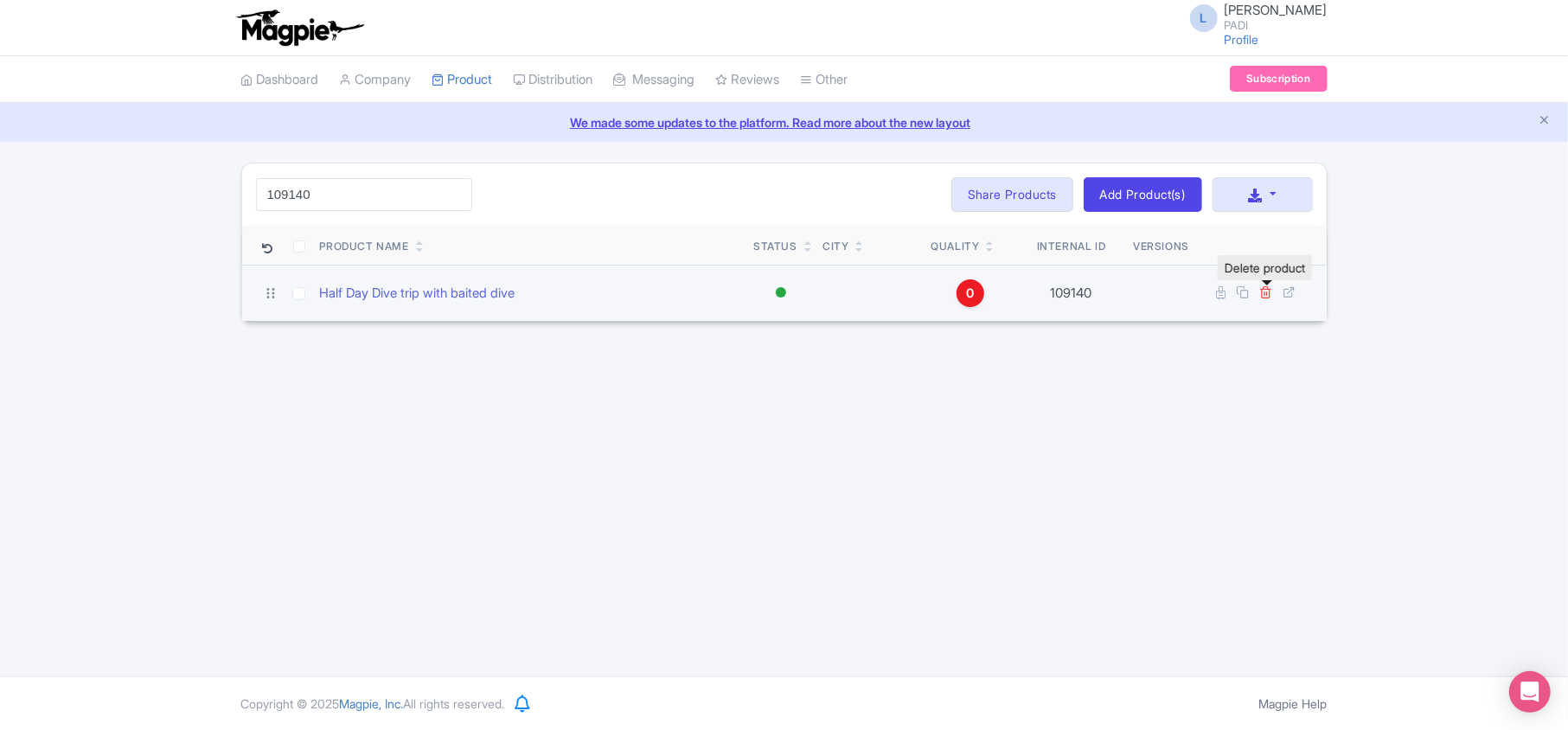
type input "109140"
click at [1267, 294] on icon at bounding box center [1266, 291] width 13 height 13
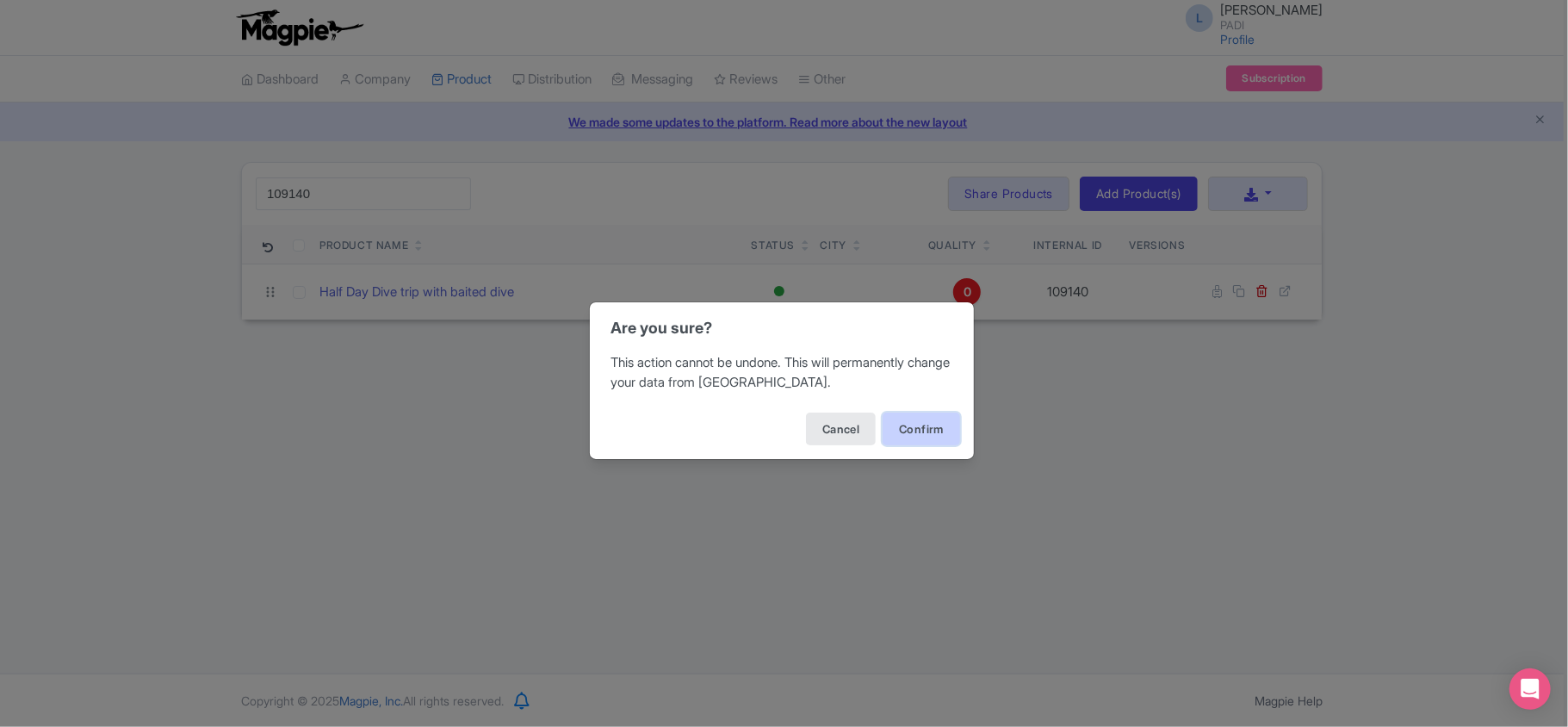
click at [913, 432] on button "Confirm" at bounding box center [922, 429] width 78 height 33
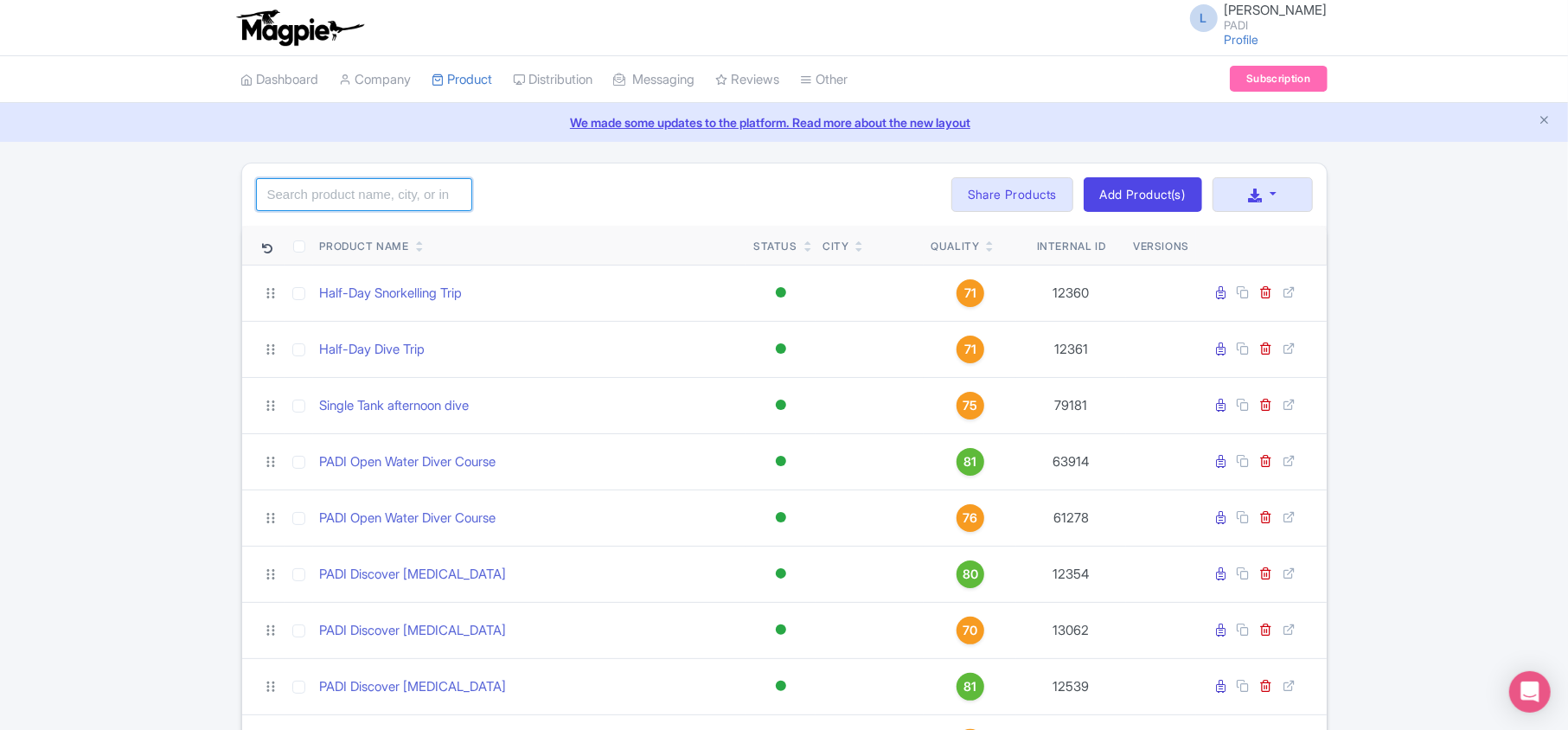
click at [317, 199] on input "search" at bounding box center [364, 195] width 216 height 33
paste input "109142"
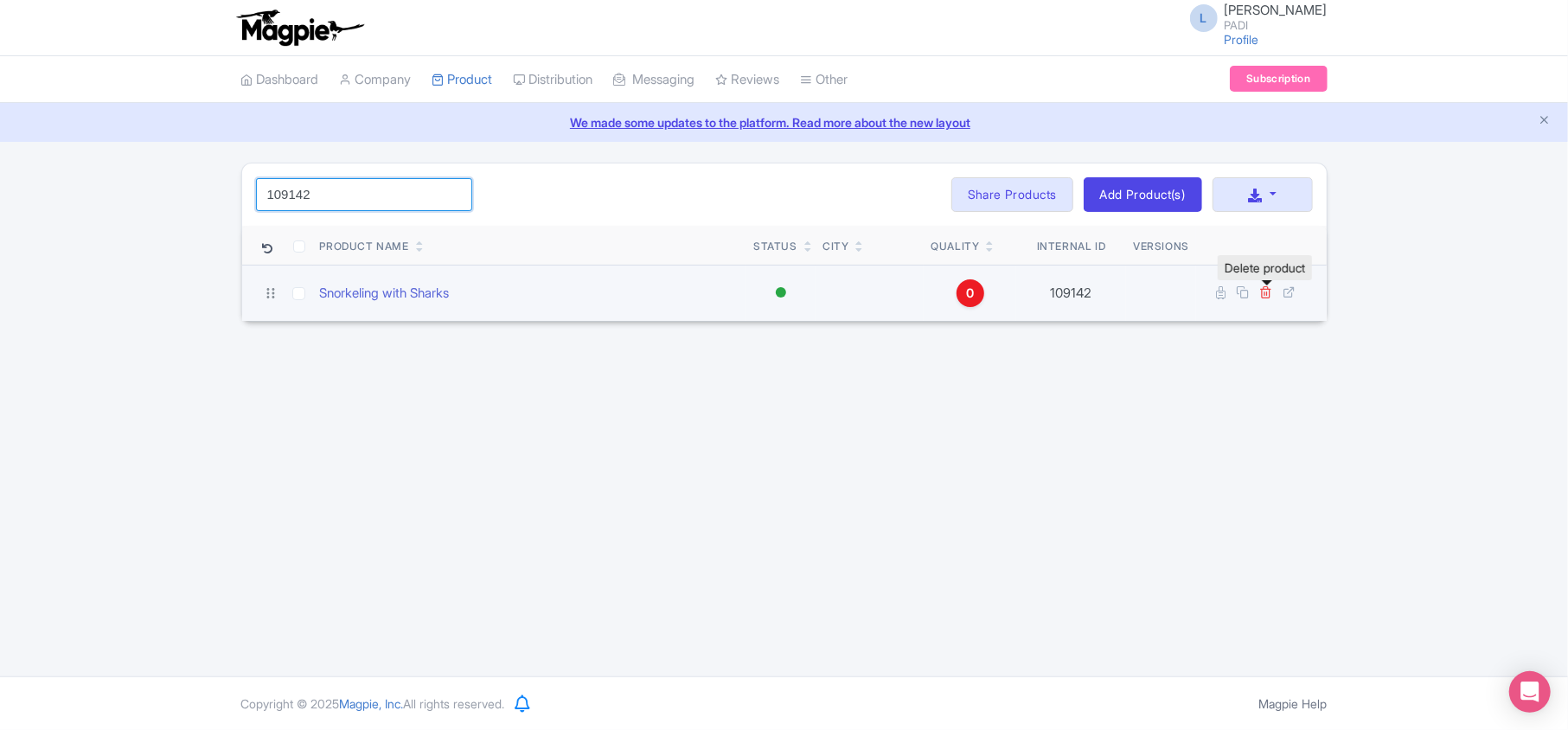
type input "109142"
click at [1267, 292] on icon at bounding box center [1266, 291] width 13 height 13
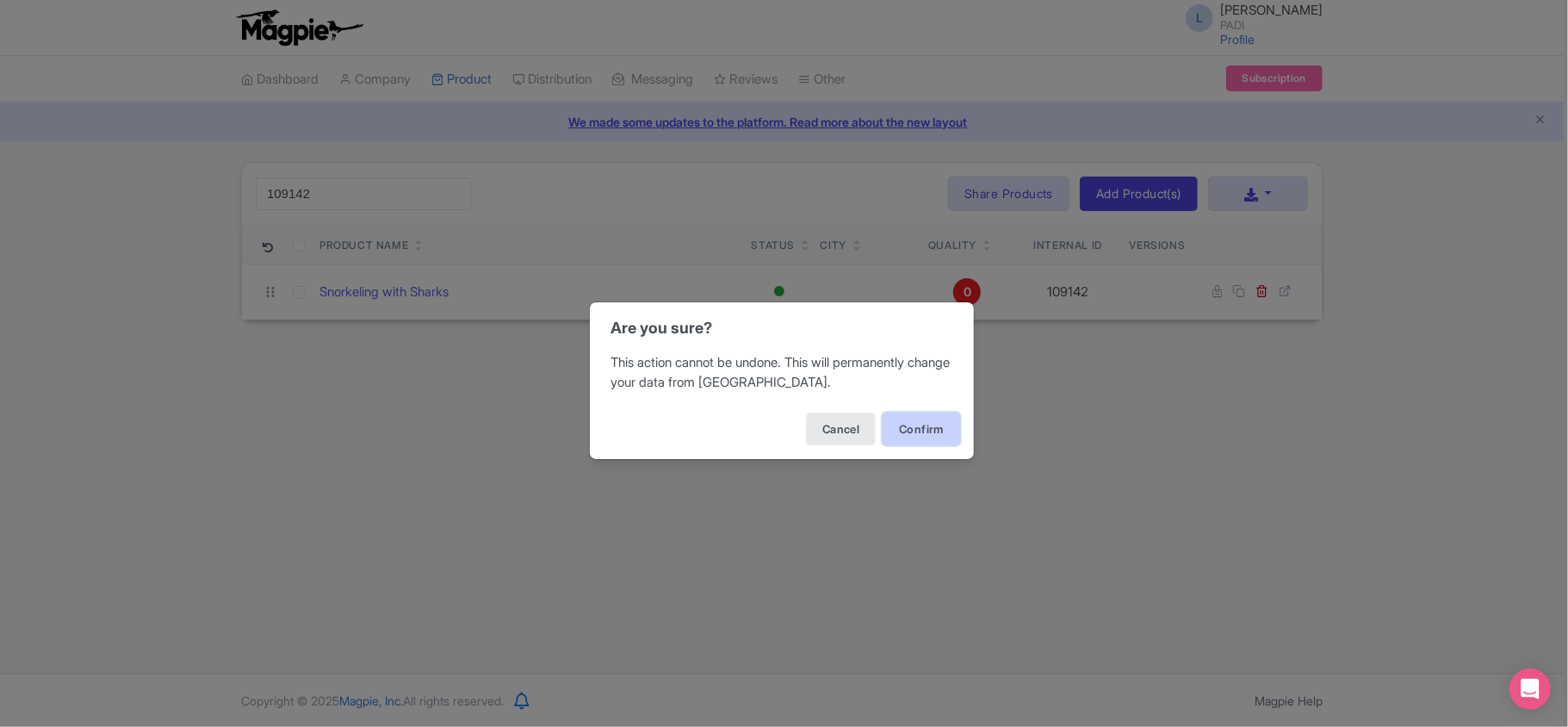
click at [907, 427] on button "Confirm" at bounding box center [922, 429] width 78 height 33
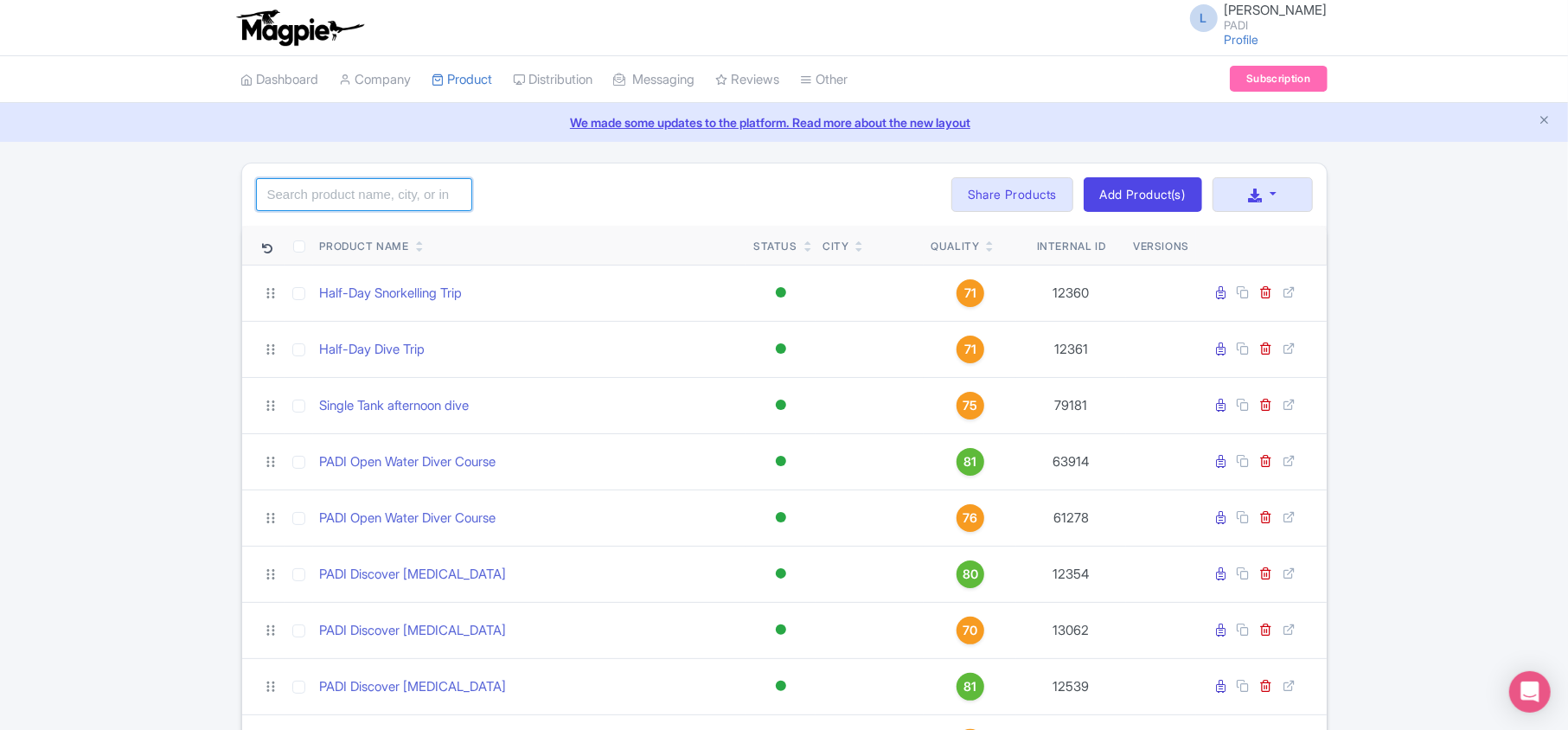
click at [299, 202] on input "search" at bounding box center [364, 195] width 216 height 33
paste input "99052"
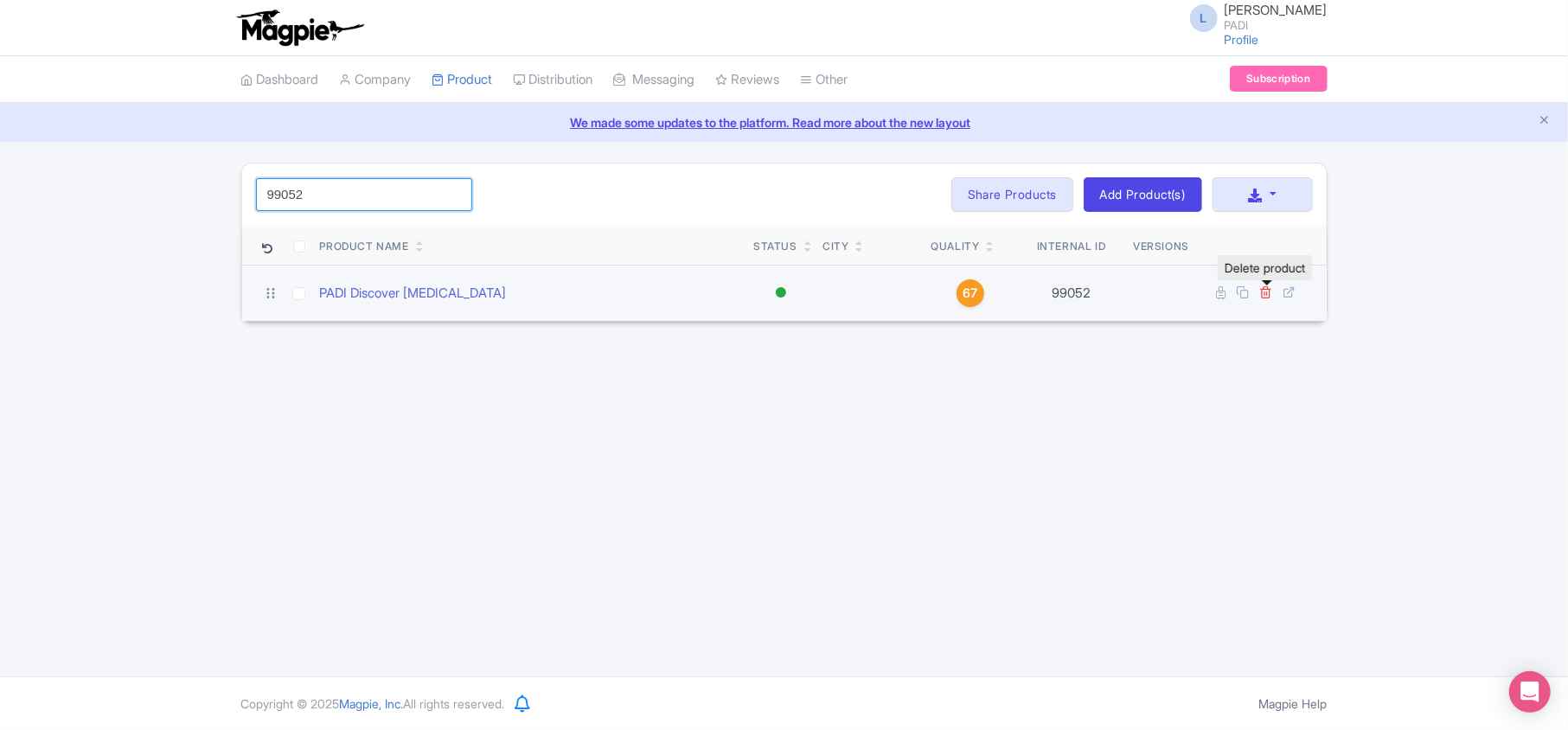
type input "99052"
click at [1267, 291] on icon at bounding box center [1266, 291] width 13 height 13
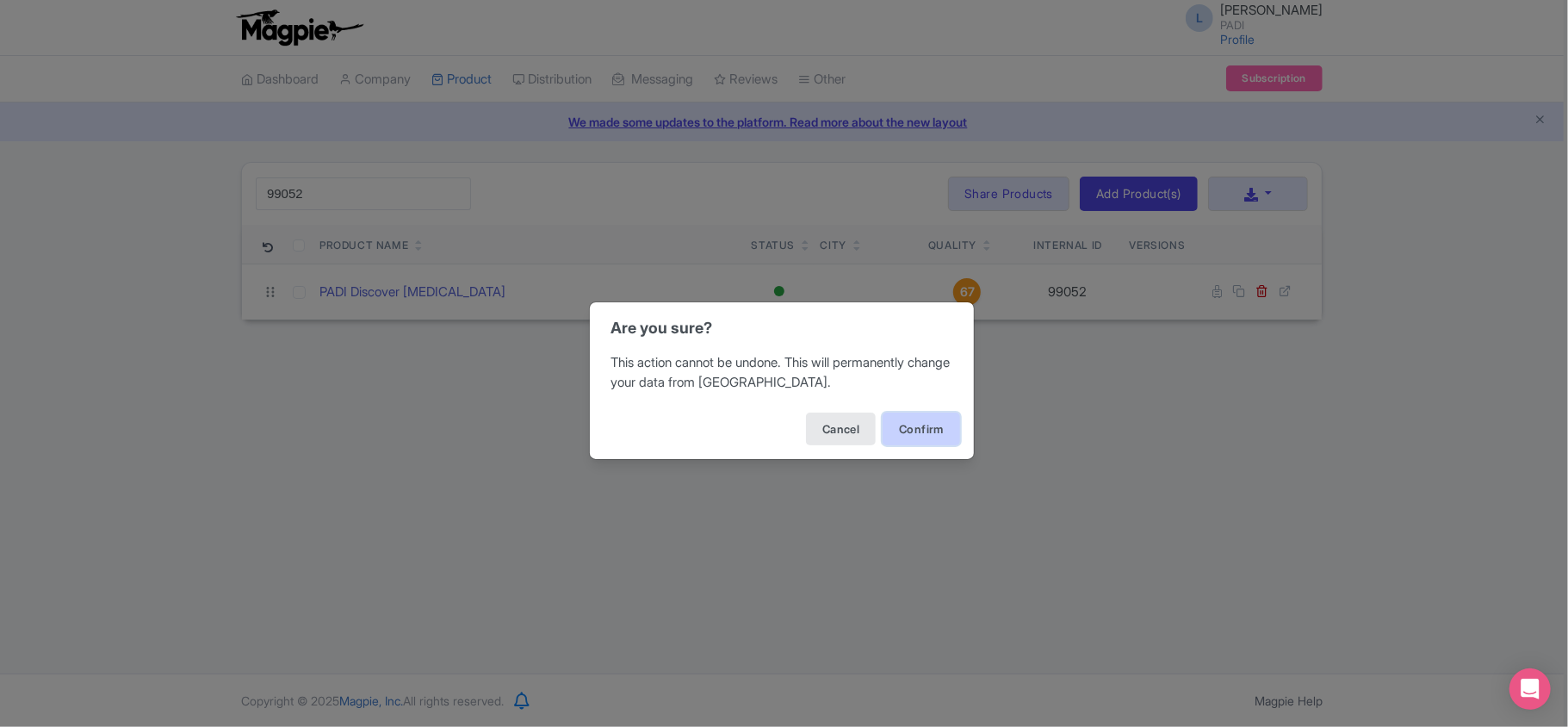
click at [930, 438] on button "Confirm" at bounding box center [922, 429] width 78 height 33
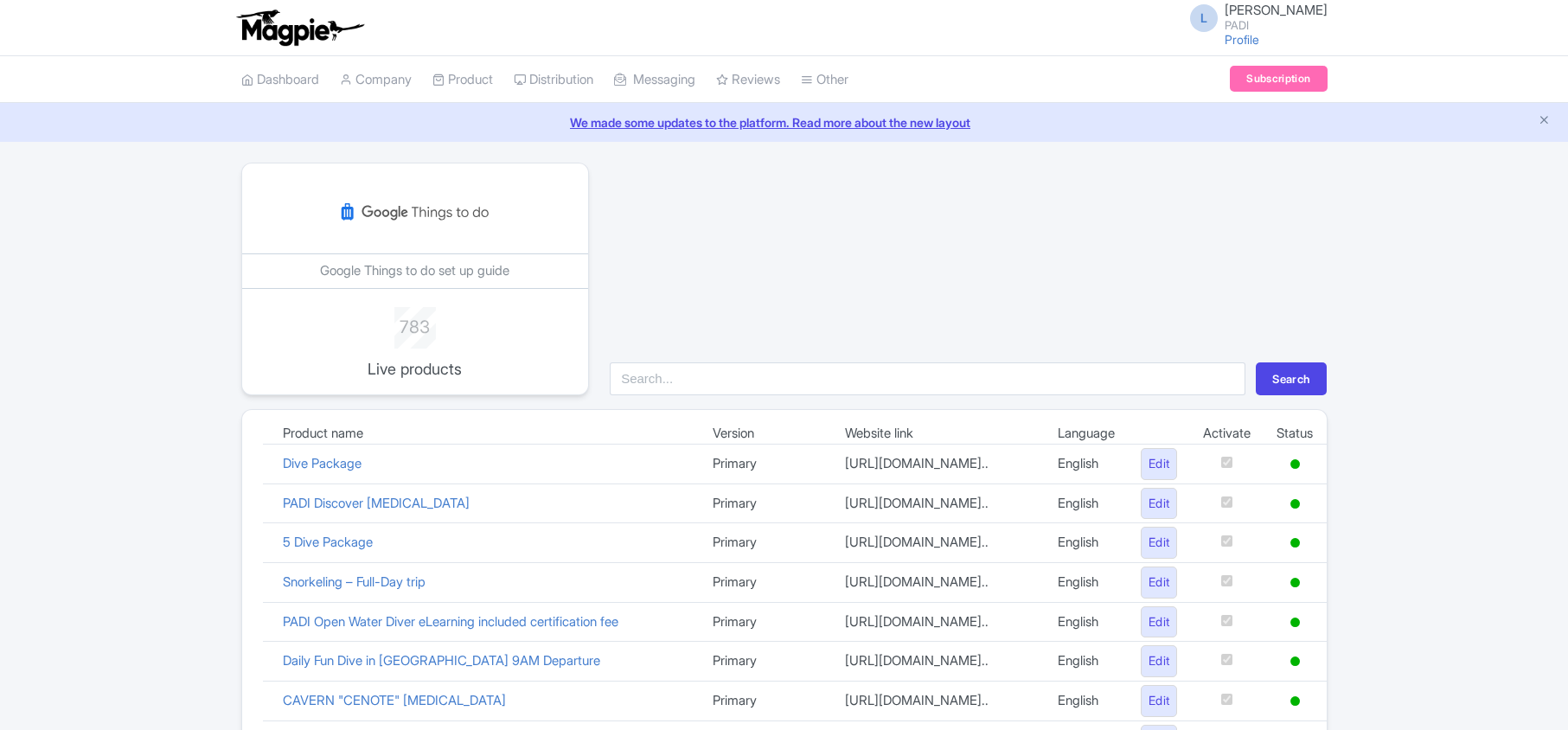
scroll to position [650, 0]
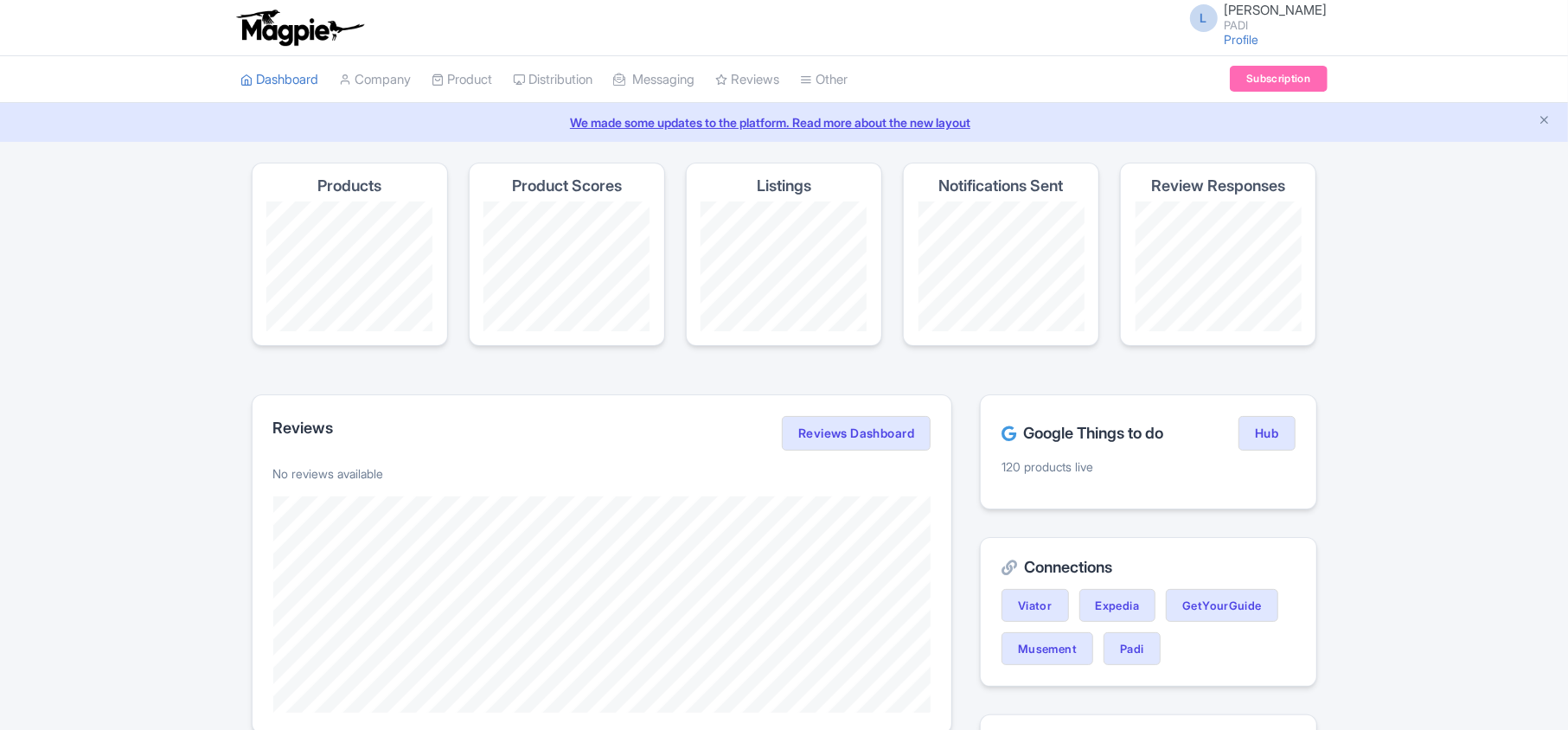
click at [215, 315] on div "Magpie recommends Respond to more reviews You currently have unresponded review…" at bounding box center [784, 704] width 1568 height 1083
click at [1270, 427] on link "Hub" at bounding box center [1266, 433] width 56 height 35
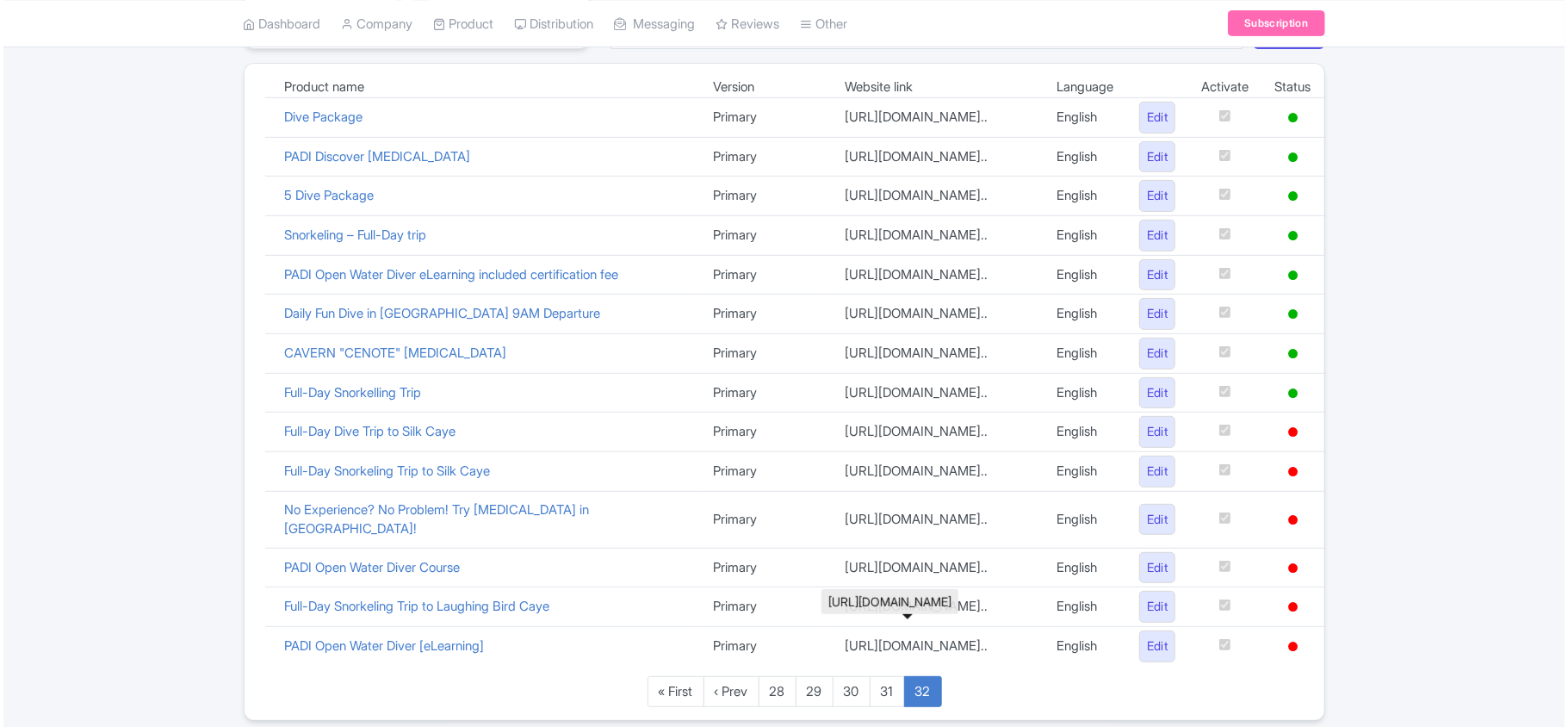
scroll to position [648, 0]
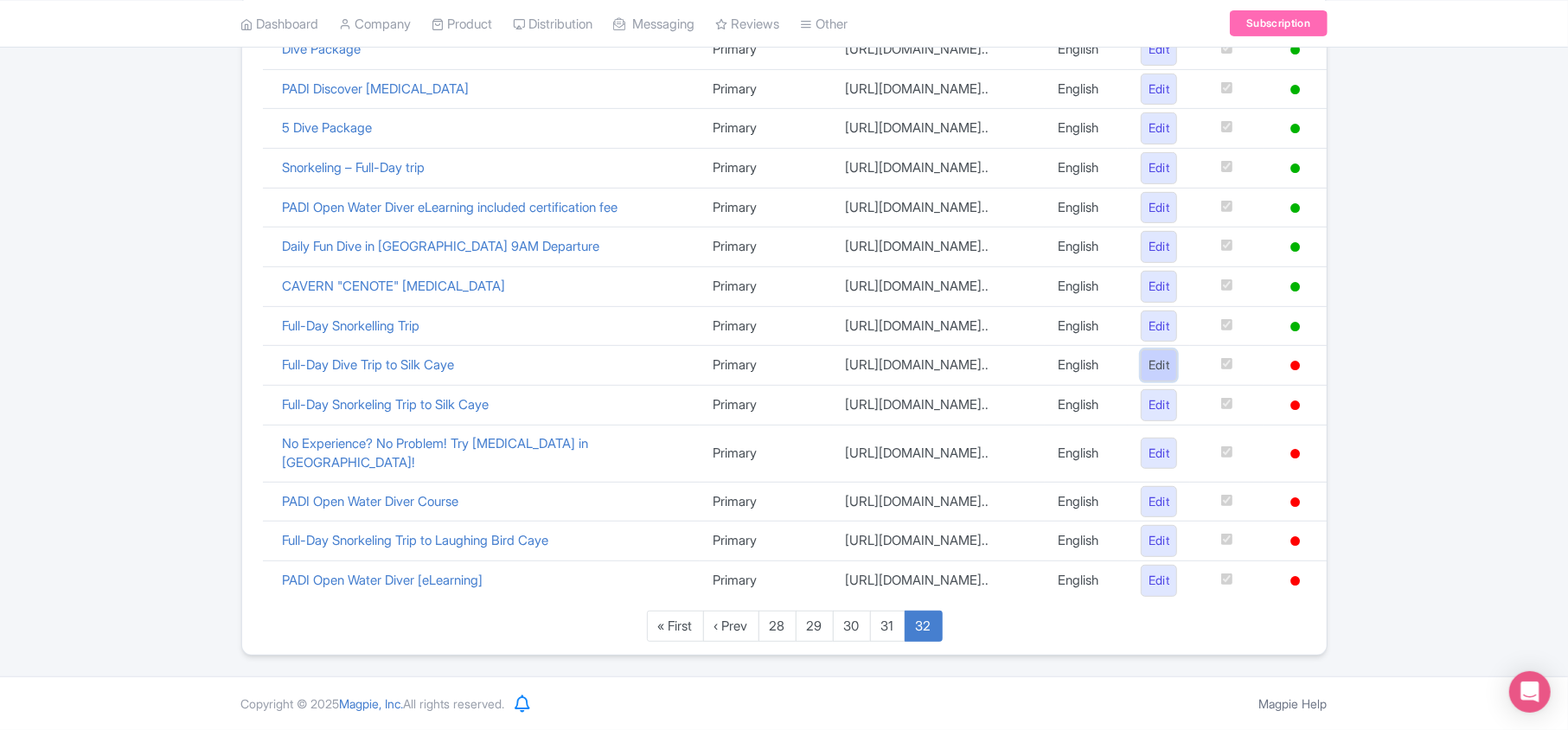
click at [1154, 349] on link "Edit" at bounding box center [1159, 365] width 37 height 32
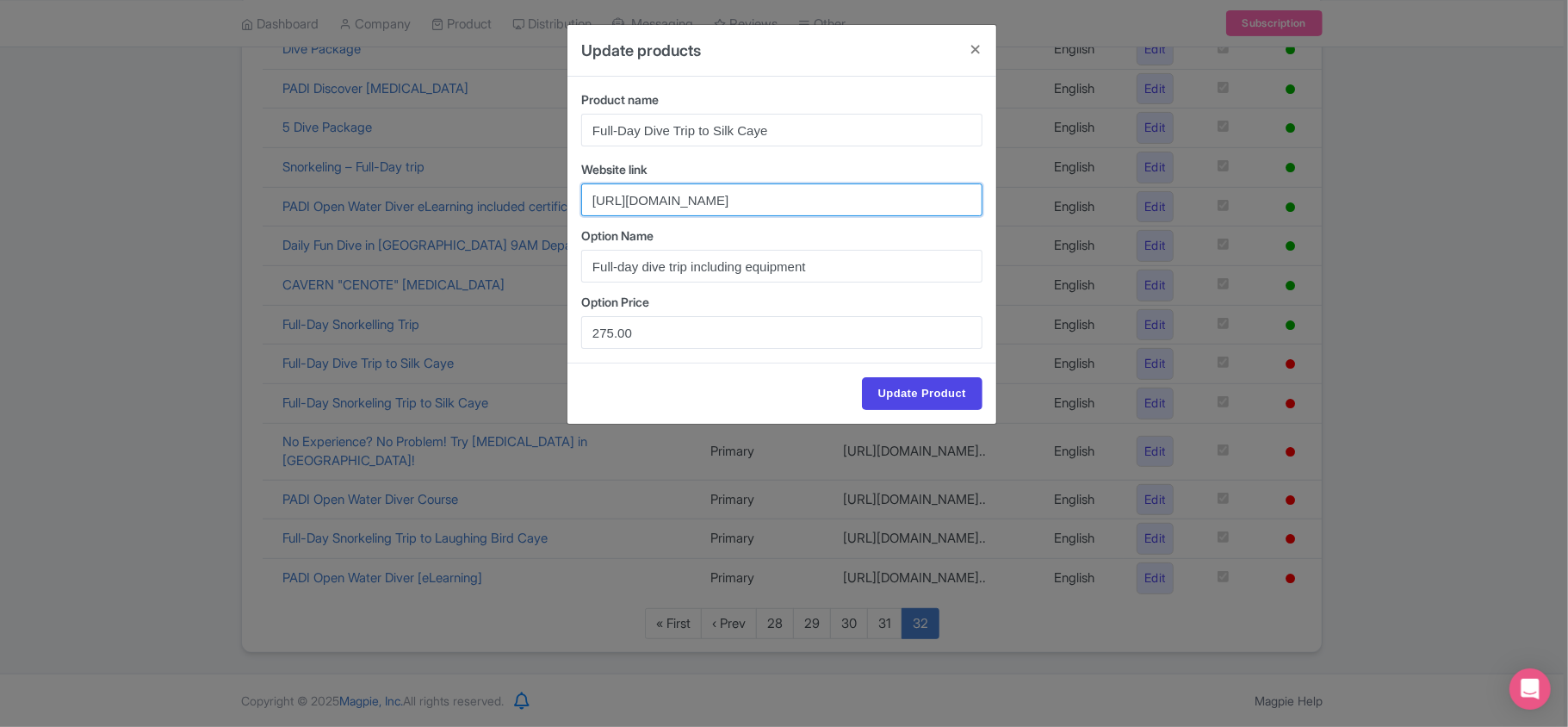
scroll to position [0, 405]
drag, startPoint x: 583, startPoint y: 207, endPoint x: 638, endPoint y: 201, distance: 55.3
click at [638, 201] on input "[URL][DOMAIN_NAME]" at bounding box center [782, 200] width 401 height 33
